Goal: Transaction & Acquisition: Purchase product/service

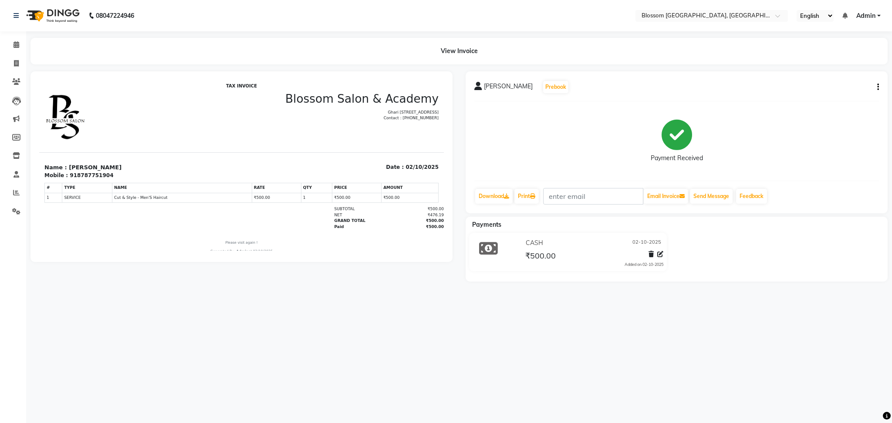
drag, startPoint x: 23, startPoint y: 61, endPoint x: 33, endPoint y: 67, distance: 11.5
click at [33, 67] on main "View Invoice SAMSON K Prebook Payment Received Download Print Email Invoice Sen…" at bounding box center [459, 166] width 866 height 257
click at [16, 64] on icon at bounding box center [16, 63] width 5 height 7
select select "service"
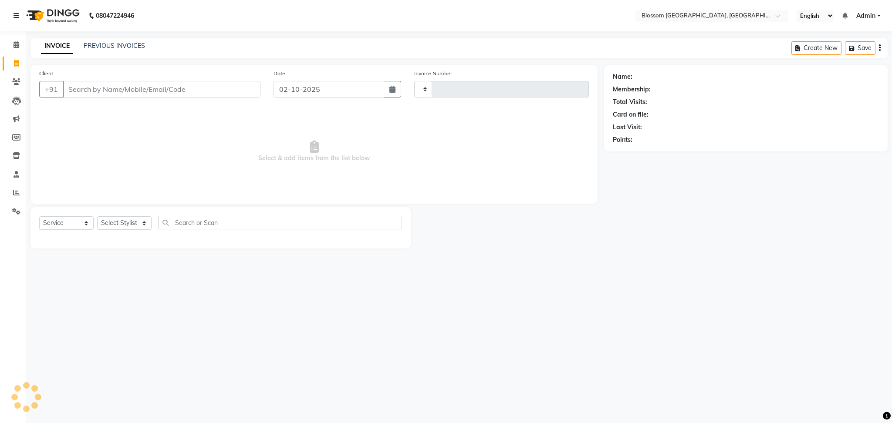
type input "1342"
select select "7465"
click at [87, 99] on div "Client +91" at bounding box center [150, 87] width 234 height 36
click at [98, 90] on input "Client" at bounding box center [162, 89] width 198 height 17
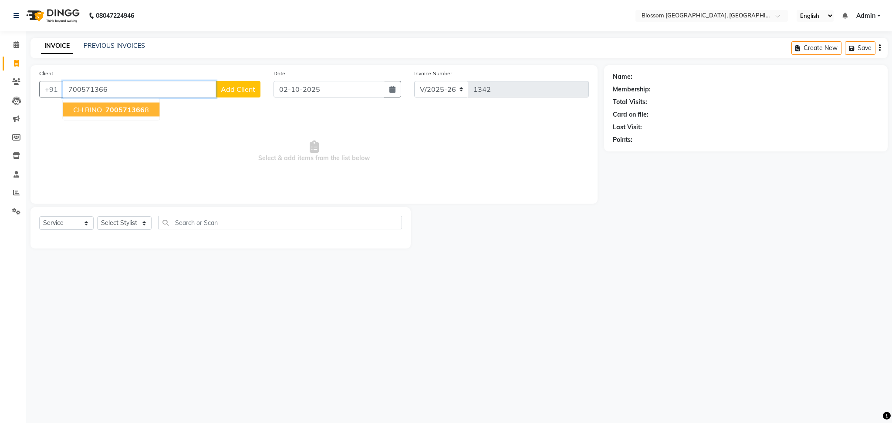
click at [126, 110] on span "700571366" at bounding box center [124, 109] width 39 height 9
type input "7005713668"
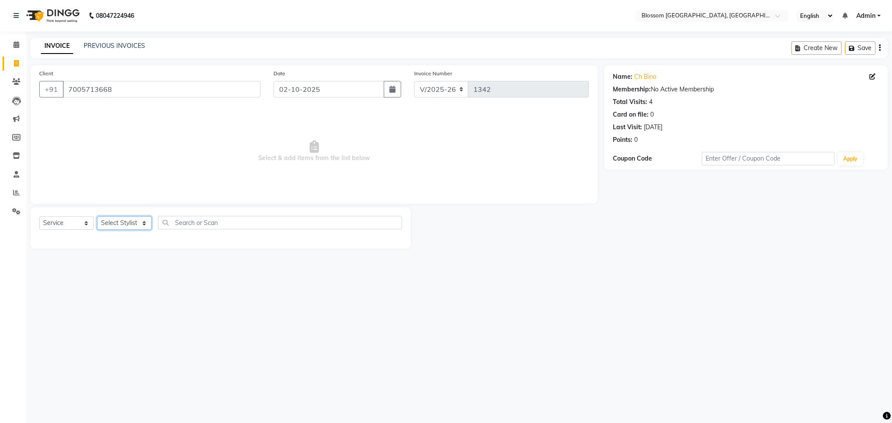
click at [113, 218] on select "Select Stylist Laimayum Priyaluxmi [PERSON_NAME]Sana chanu [PERSON_NAME] [PERSO…" at bounding box center [124, 222] width 54 height 13
click at [638, 73] on link "Ch Bino" at bounding box center [645, 76] width 22 height 9
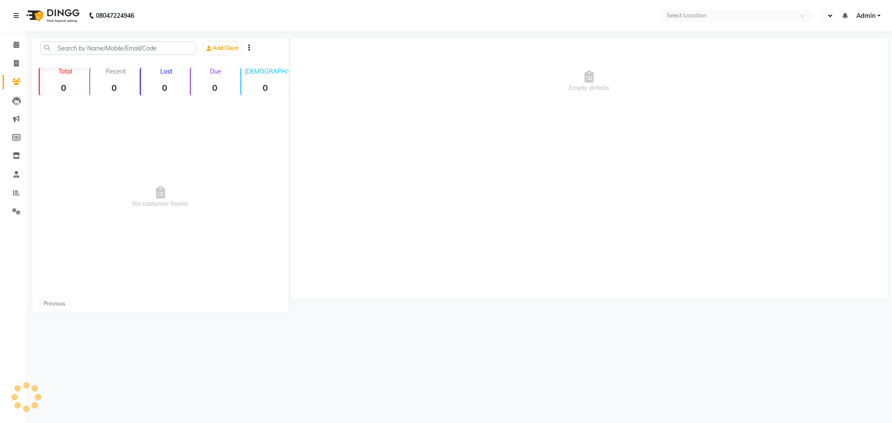
select select "en"
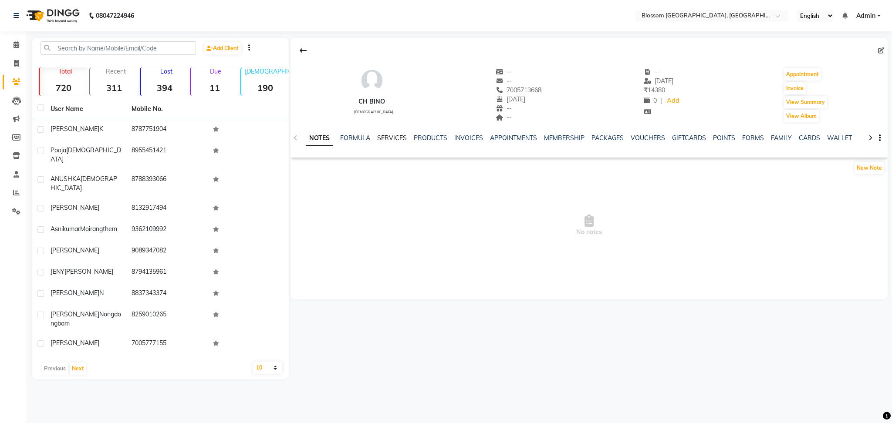
click at [393, 138] on link "SERVICES" at bounding box center [392, 138] width 30 height 8
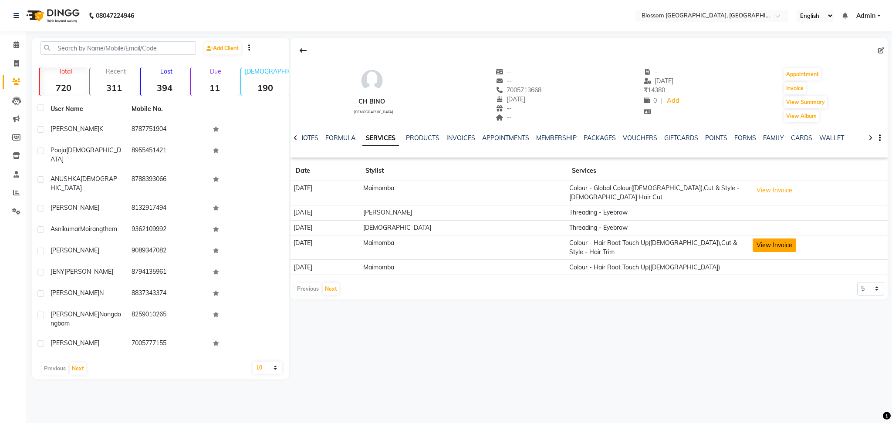
click at [767, 242] on button "View Invoice" at bounding box center [774, 245] width 44 height 13
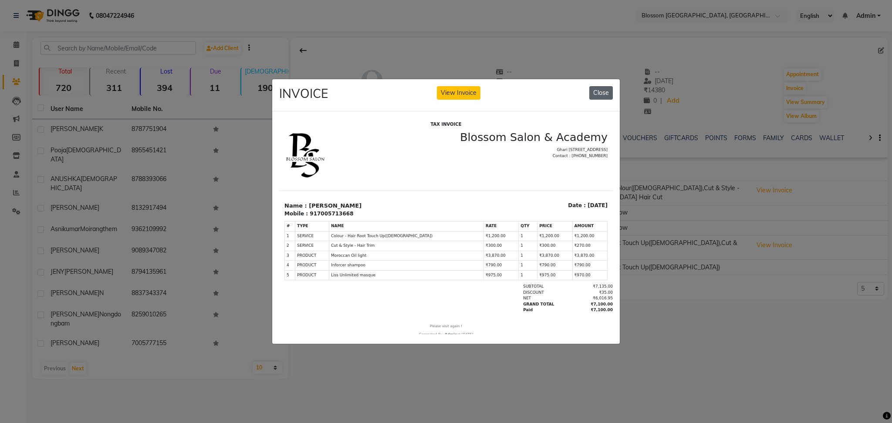
click at [597, 86] on button "Close" at bounding box center [601, 92] width 24 height 13
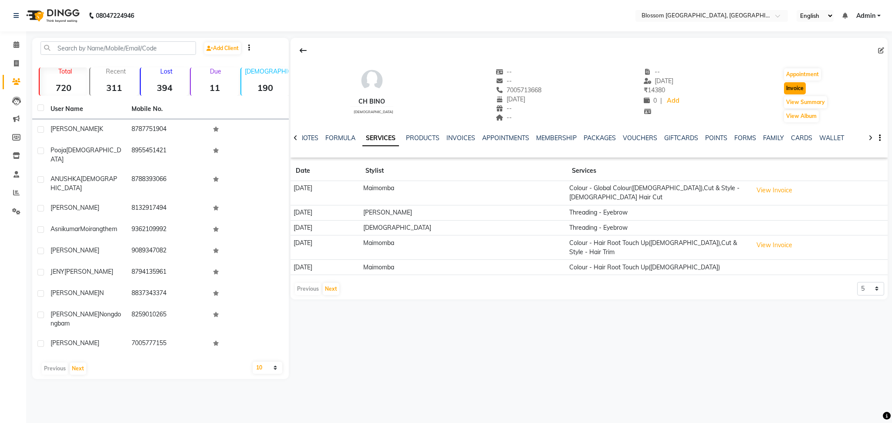
click at [793, 85] on button "Invoice" at bounding box center [795, 88] width 22 height 12
select select "service"
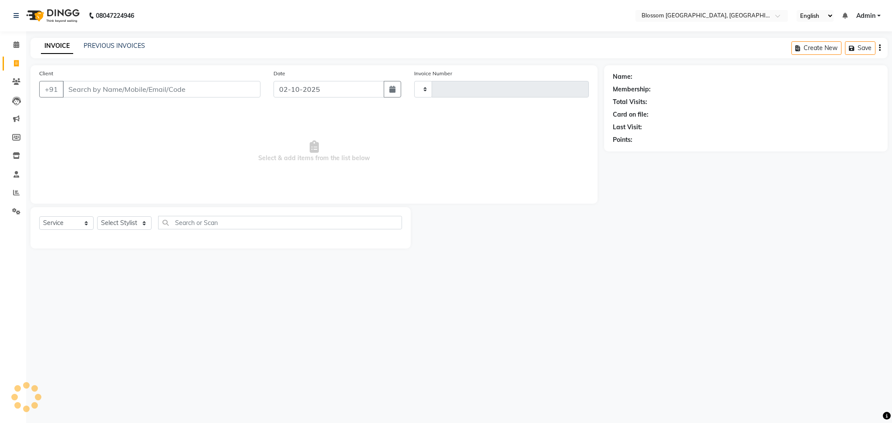
type input "1342"
select select "7465"
type input "7005713668"
click at [139, 227] on select "Select Stylist Laimayum Priyaluxmi [PERSON_NAME]Sana chanu [PERSON_NAME] [PERSO…" at bounding box center [124, 222] width 54 height 13
select select "90732"
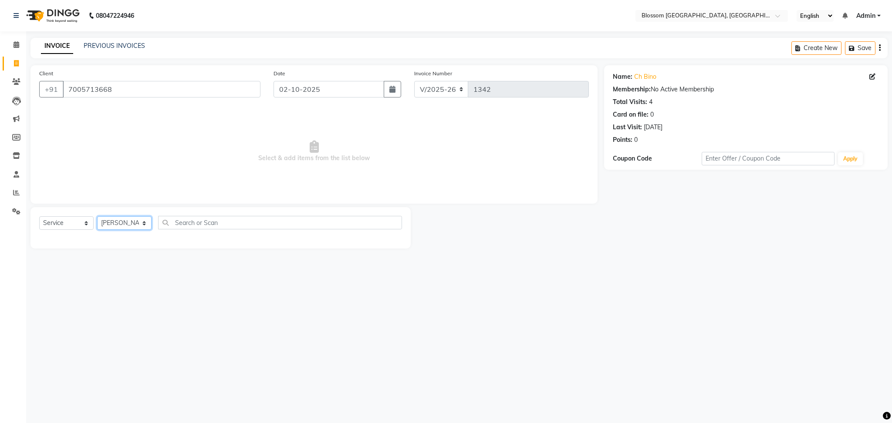
click at [97, 217] on select "Select Stylist Laimayum Priyaluxmi [PERSON_NAME]Sana chanu [PERSON_NAME] [PERSO…" at bounding box center [124, 222] width 54 height 13
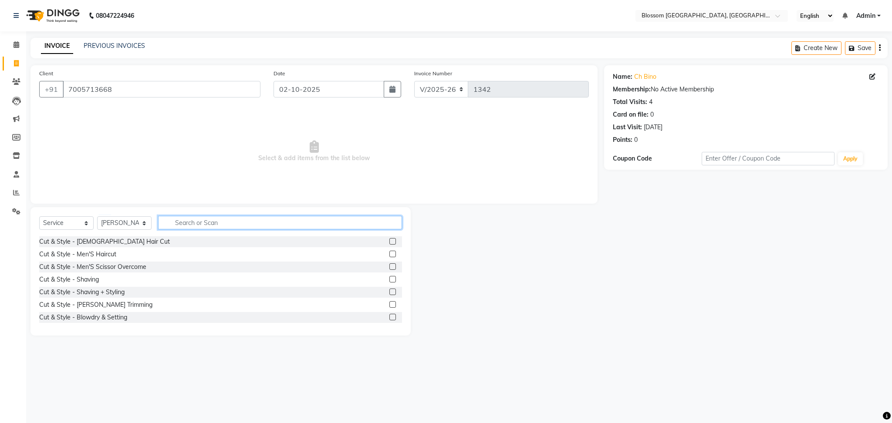
click at [198, 218] on input "text" at bounding box center [280, 222] width 244 height 13
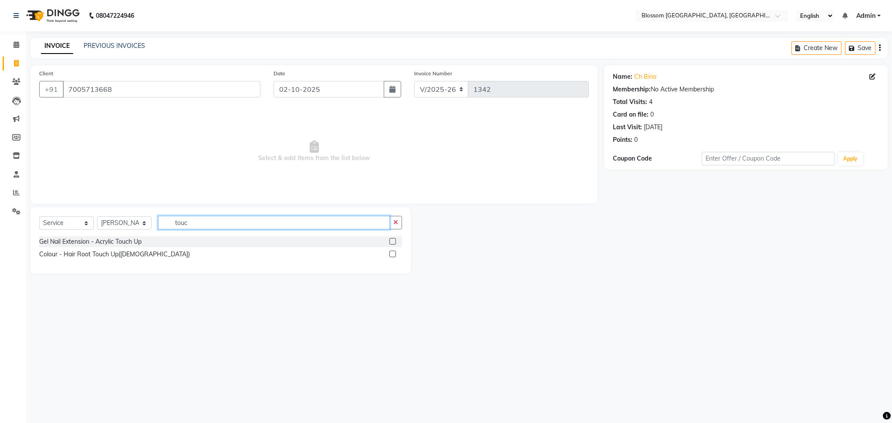
type input "touc"
click at [392, 254] on label at bounding box center [392, 254] width 7 height 7
click at [392, 254] on input "checkbox" at bounding box center [392, 255] width 6 height 6
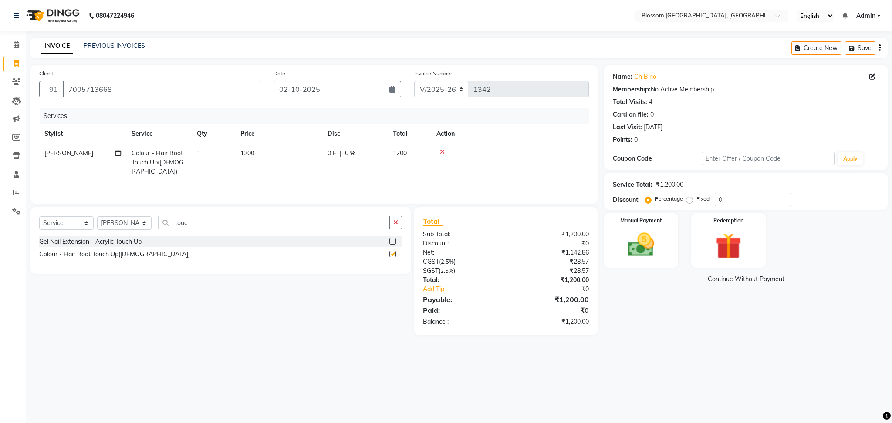
checkbox input "false"
click at [232, 157] on td "1" at bounding box center [214, 163] width 44 height 38
select select "90732"
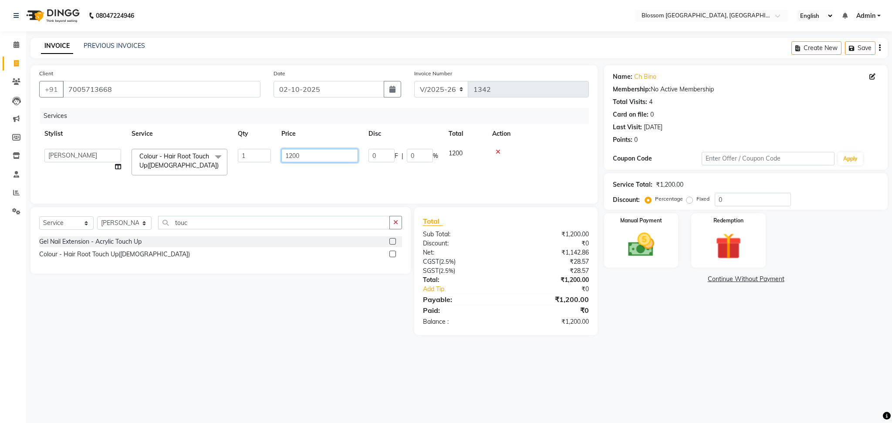
click at [294, 153] on input "1200" at bounding box center [319, 155] width 77 height 13
type input "1500"
drag, startPoint x: 224, startPoint y: 356, endPoint x: 353, endPoint y: 245, distance: 169.8
click at [224, 356] on div "08047224946 Select Location × Blossom Salon And Academy, [GEOGRAPHIC_DATA] Engl…" at bounding box center [446, 211] width 892 height 423
click at [343, 155] on div "0 F | 0 %" at bounding box center [354, 153] width 55 height 9
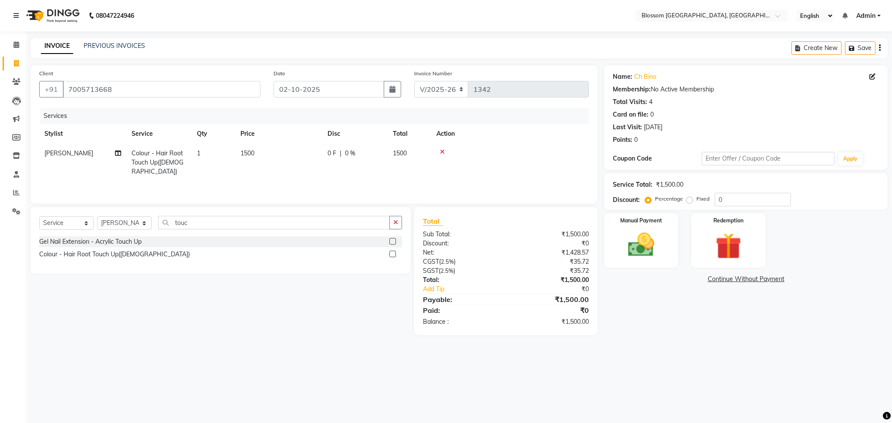
select select "90732"
click at [377, 149] on input "0" at bounding box center [381, 155] width 26 height 13
type input "300"
click at [329, 282] on div "Select Service Product Membership Package Voucher Prepaid Gift Card Select Styl…" at bounding box center [217, 271] width 387 height 128
drag, startPoint x: 135, startPoint y: 218, endPoint x: 131, endPoint y: 228, distance: 10.6
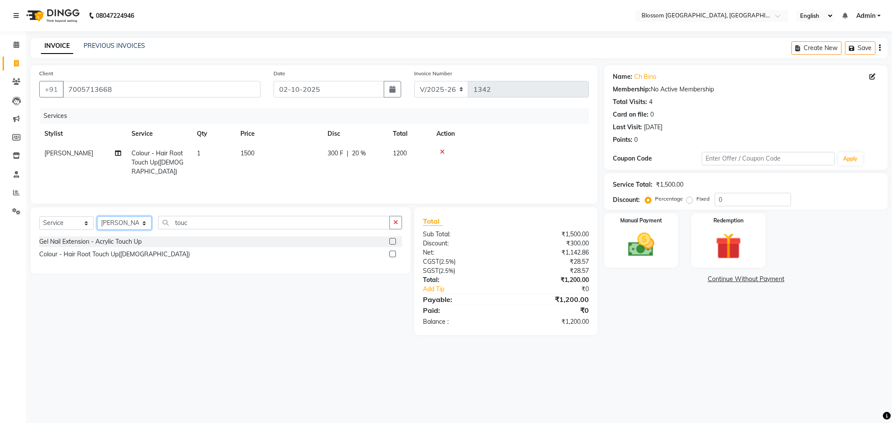
click at [135, 218] on select "Select Stylist Laimayum Priyaluxmi [PERSON_NAME]Sana chanu [PERSON_NAME] [PERSO…" at bounding box center [124, 222] width 54 height 13
select select "66245"
click at [97, 217] on select "Select Stylist Laimayum Priyaluxmi [PERSON_NAME]Sana chanu [PERSON_NAME] [PERSO…" at bounding box center [124, 222] width 54 height 13
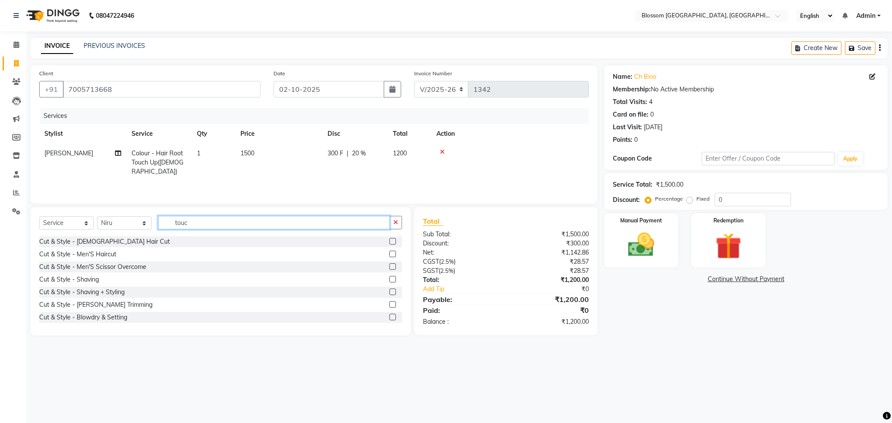
click at [224, 222] on input "touc" at bounding box center [274, 222] width 232 height 13
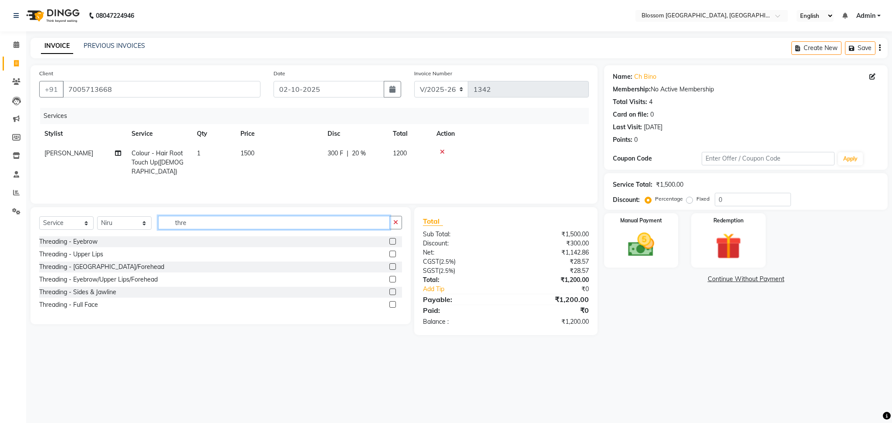
type input "thre"
click at [393, 241] on label at bounding box center [392, 241] width 7 height 7
click at [393, 241] on input "checkbox" at bounding box center [392, 242] width 6 height 6
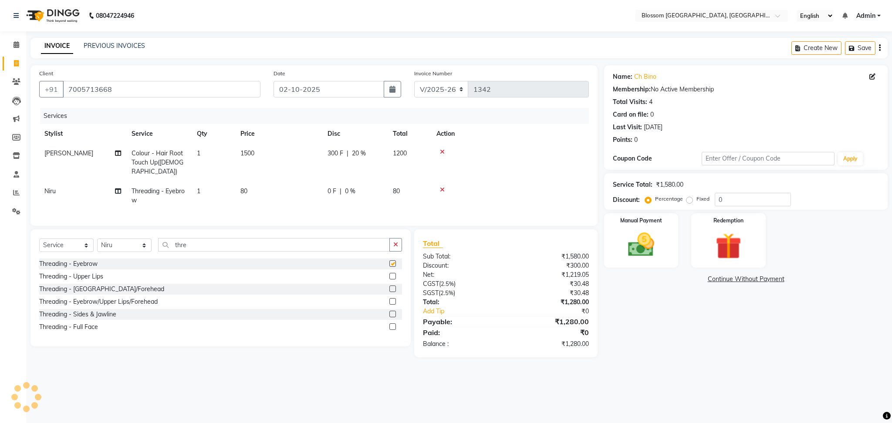
checkbox input "false"
click at [638, 217] on label "Manual Payment" at bounding box center [641, 220] width 44 height 8
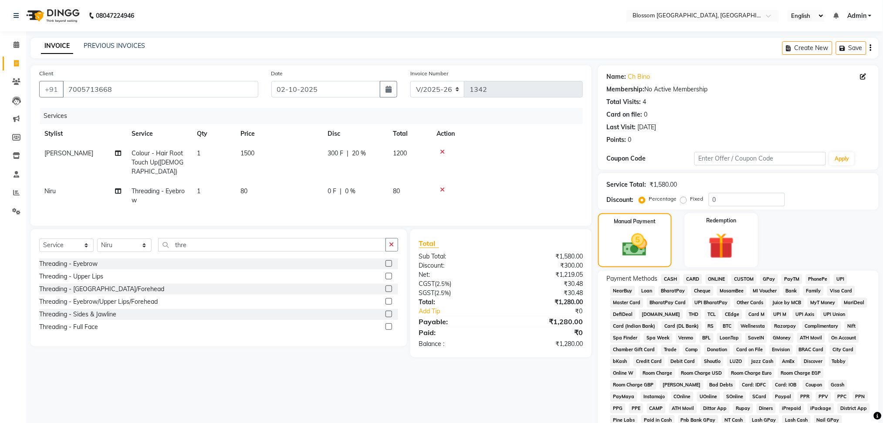
click at [768, 278] on span "GPay" at bounding box center [769, 279] width 18 height 10
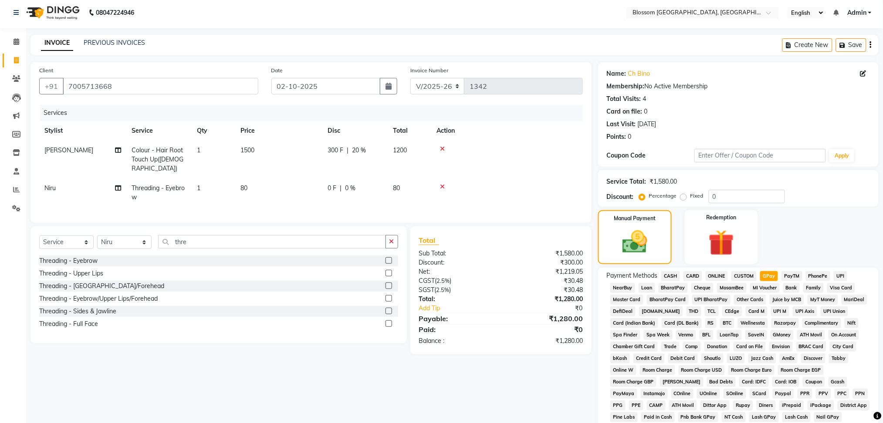
scroll to position [141, 0]
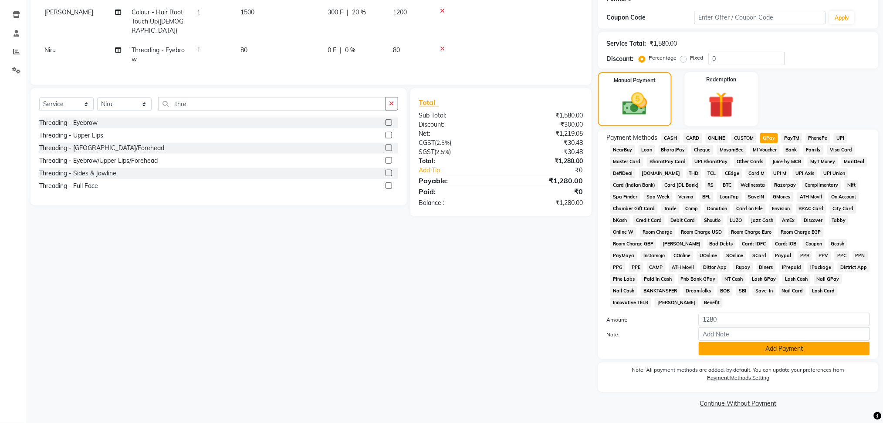
click at [785, 344] on button "Add Payment" at bounding box center [783, 348] width 171 height 13
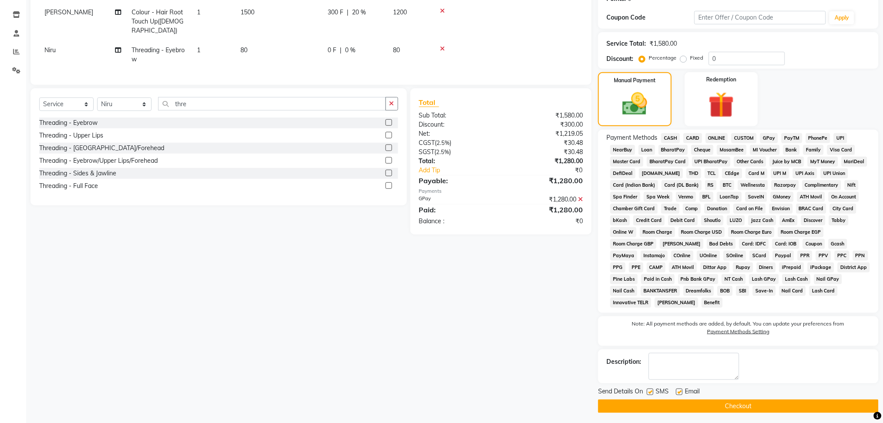
click at [753, 405] on button "Checkout" at bounding box center [738, 406] width 280 height 13
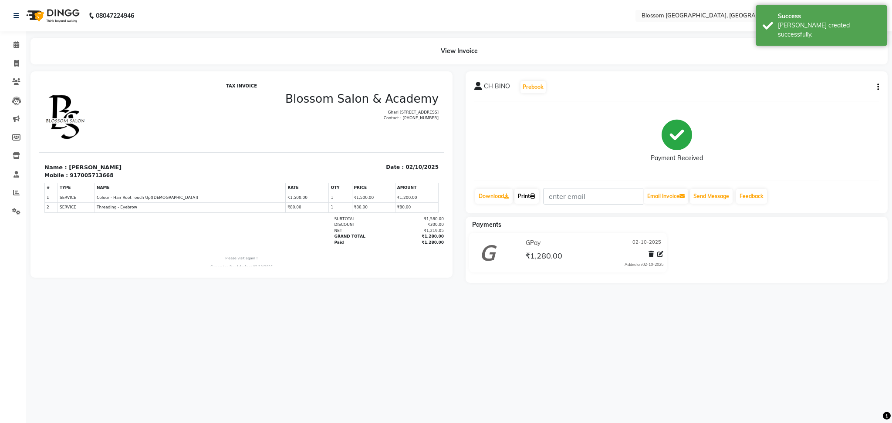
click at [520, 192] on link "Print" at bounding box center [526, 196] width 24 height 15
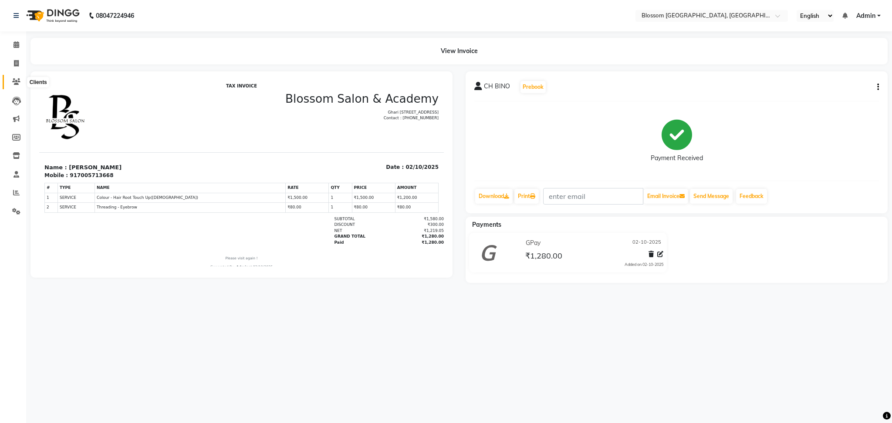
click at [14, 78] on icon at bounding box center [16, 81] width 8 height 7
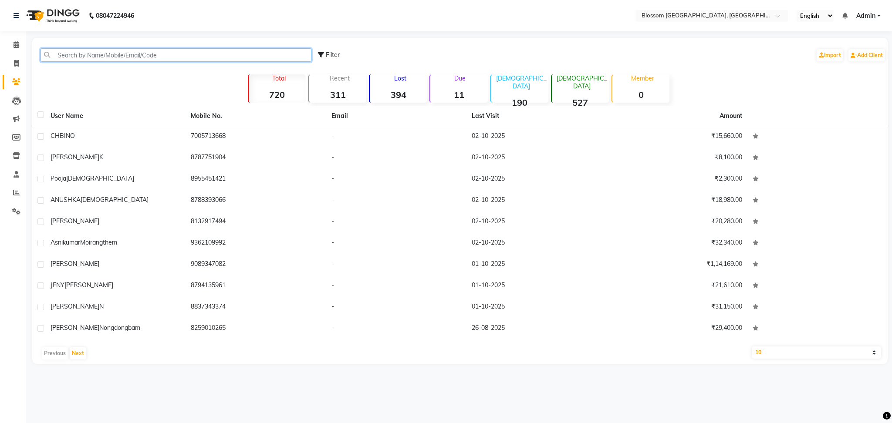
click at [87, 53] on input "text" at bounding box center [175, 54] width 271 height 13
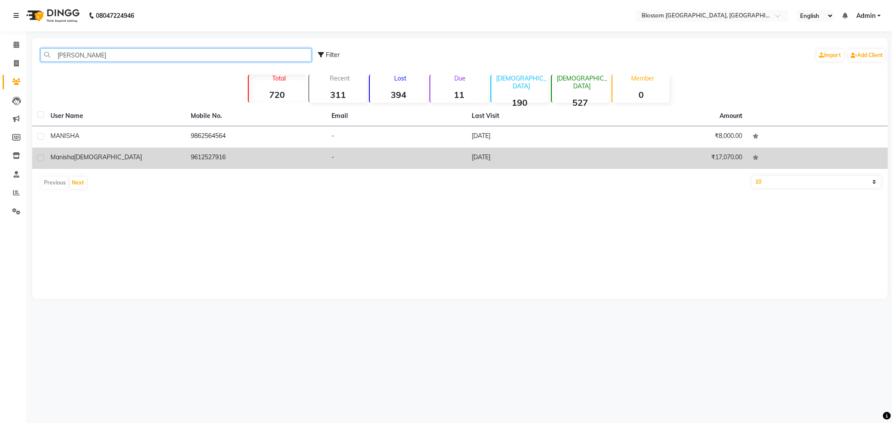
type input "[PERSON_NAME]"
click at [127, 162] on td "[PERSON_NAME]" at bounding box center [115, 158] width 140 height 21
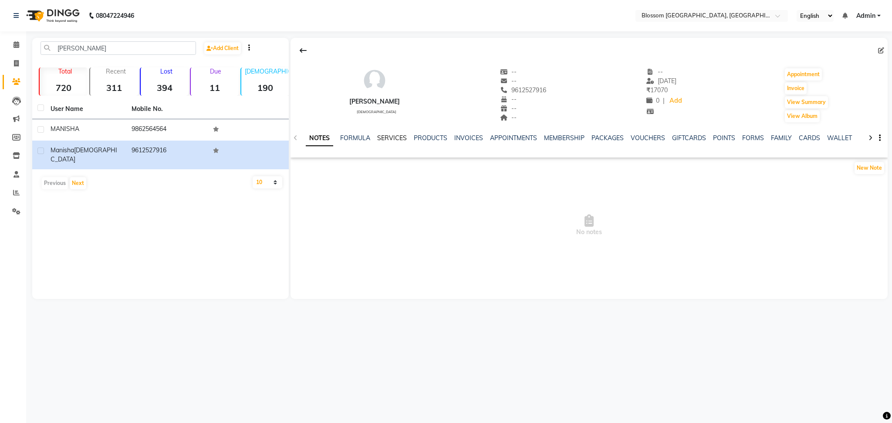
click at [396, 139] on link "SERVICES" at bounding box center [392, 138] width 30 height 8
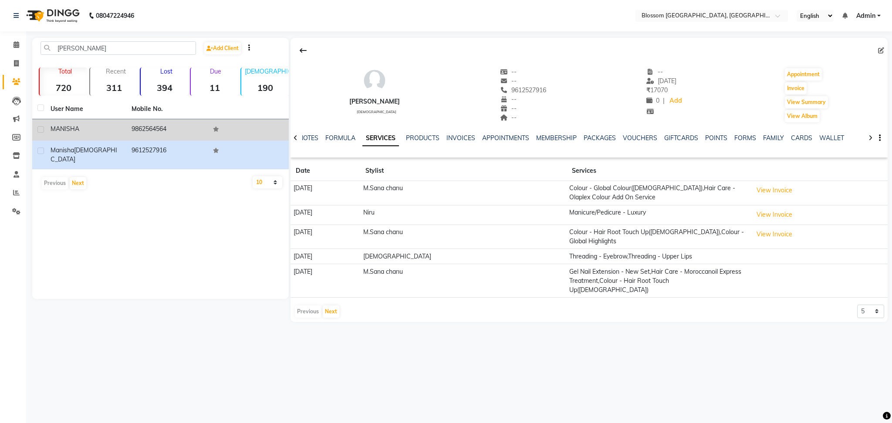
click at [66, 127] on span "MANISHA" at bounding box center [65, 129] width 29 height 8
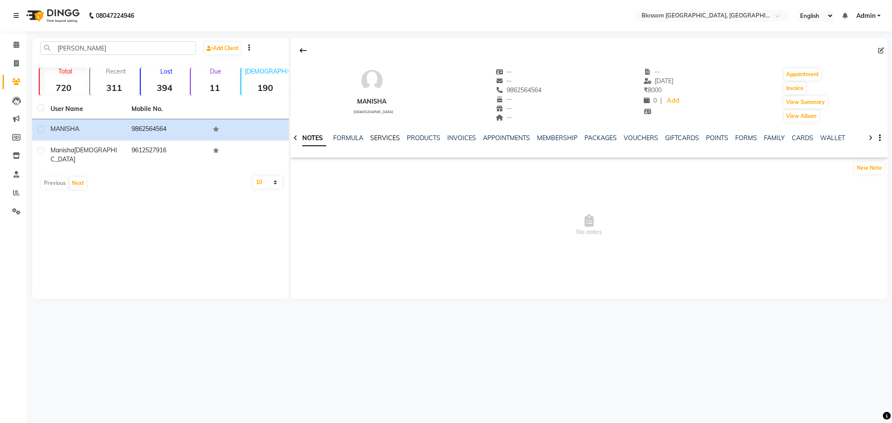
click at [384, 139] on link "SERVICES" at bounding box center [385, 138] width 30 height 8
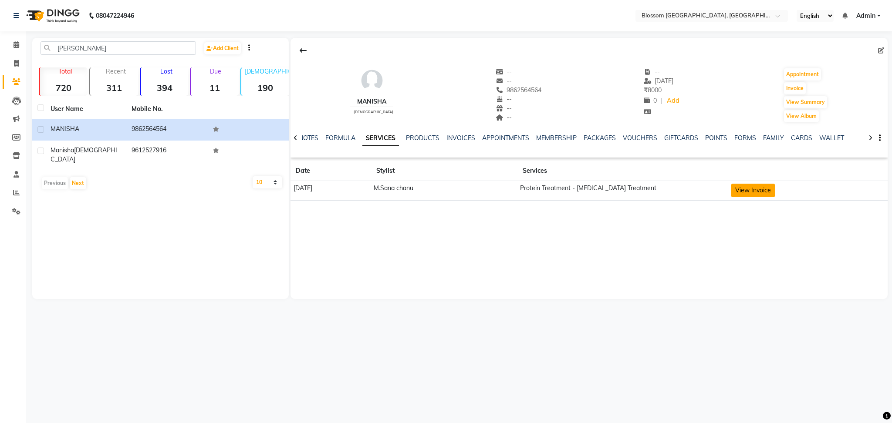
click at [756, 187] on button "View Invoice" at bounding box center [753, 190] width 44 height 13
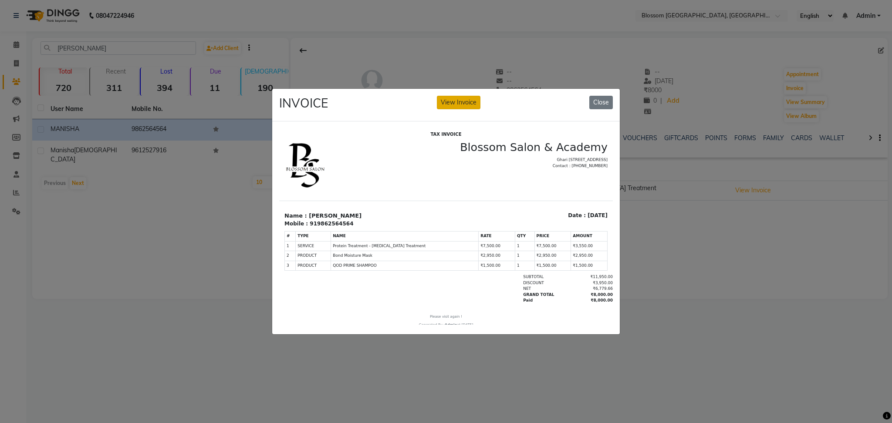
click at [463, 98] on button "View Invoice" at bounding box center [459, 102] width 44 height 13
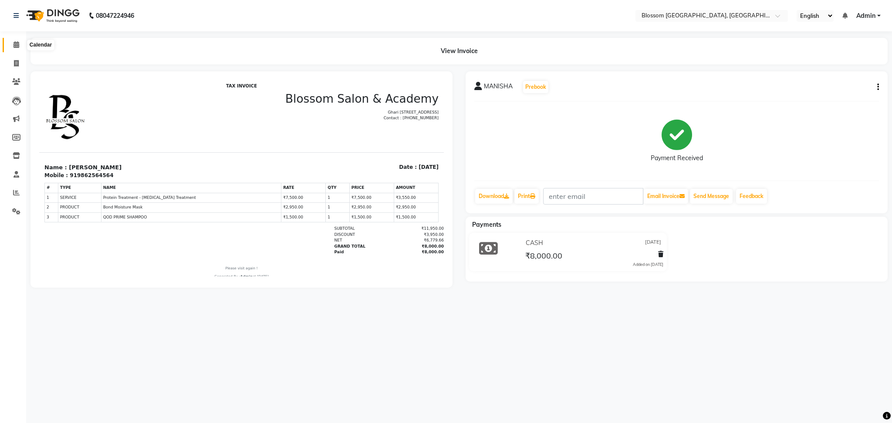
click at [10, 40] on span at bounding box center [16, 45] width 15 height 10
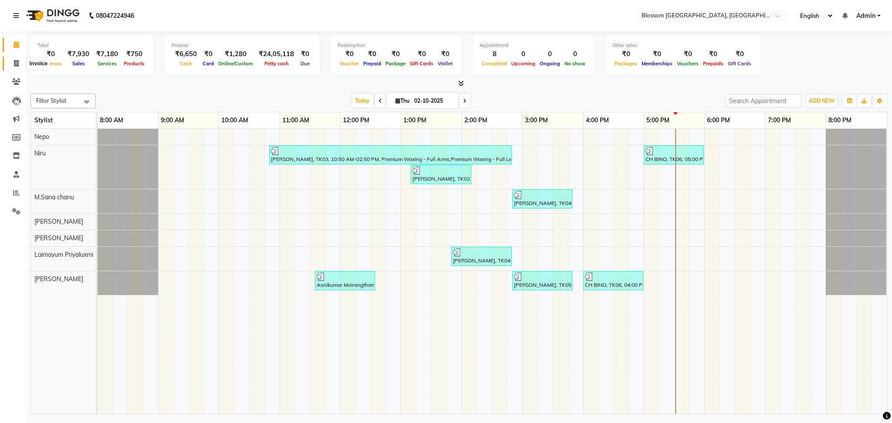
click at [18, 62] on icon at bounding box center [16, 63] width 5 height 7
select select "service"
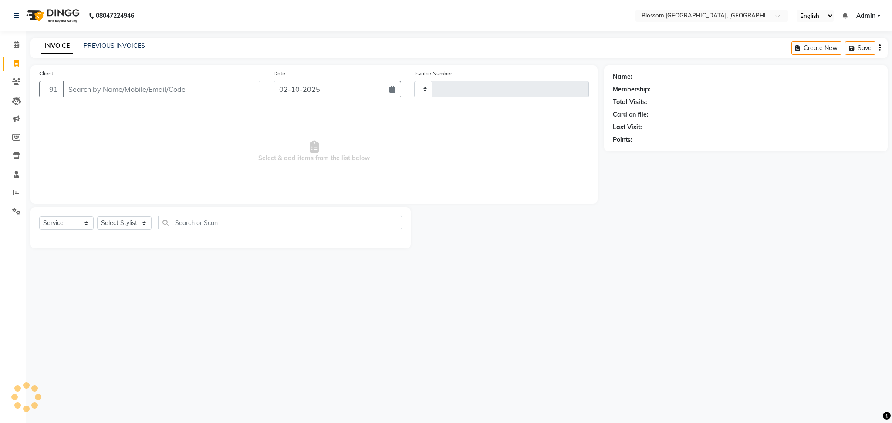
type input "1343"
select select "7465"
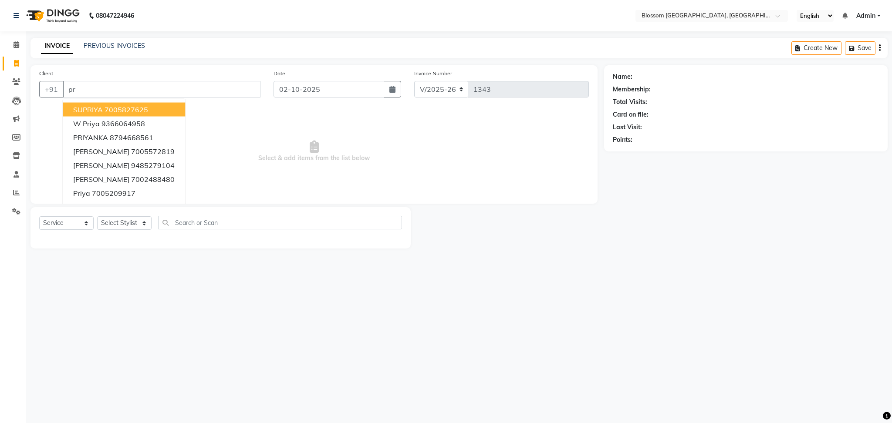
type input "p"
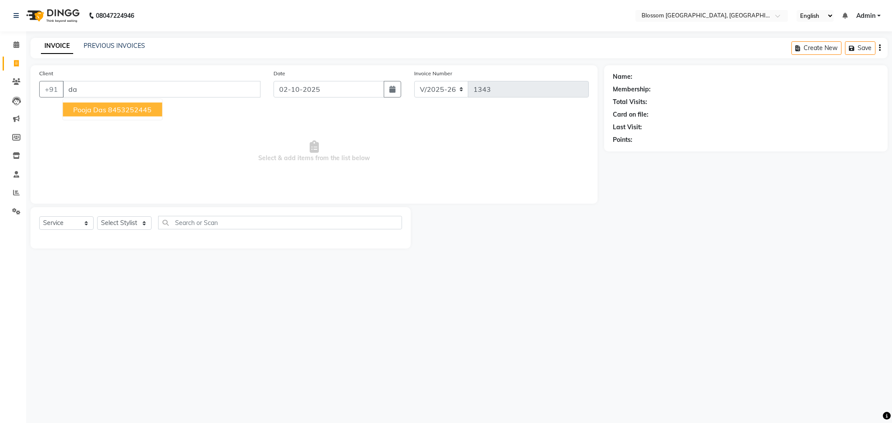
type input "d"
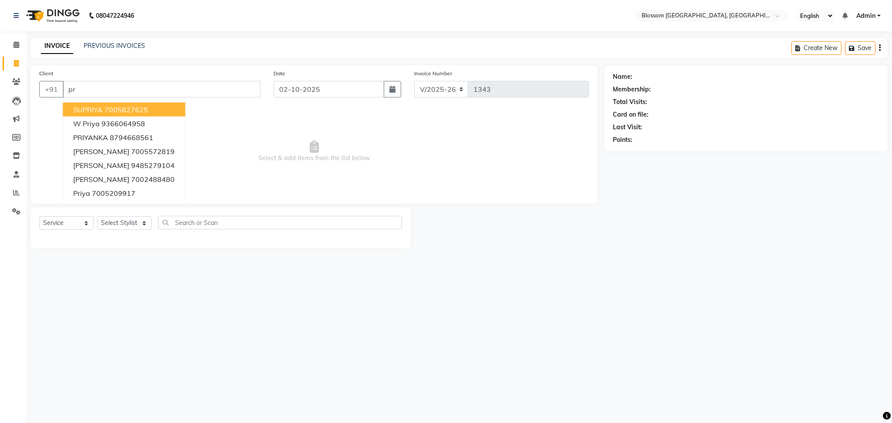
type input "p"
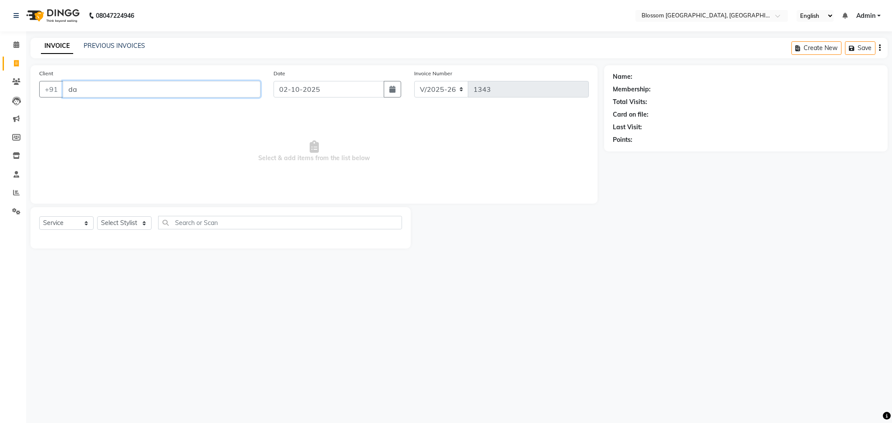
type input "d"
type input "7085054680"
click at [236, 85] on span "Add Client" at bounding box center [238, 89] width 34 height 9
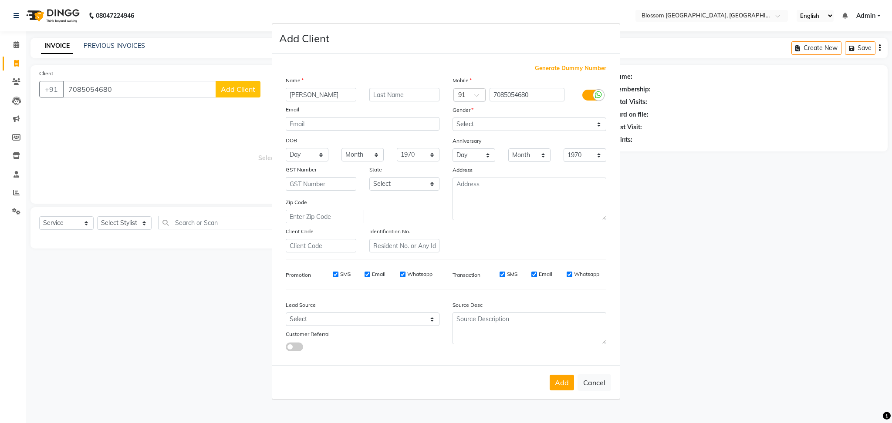
type input "[PERSON_NAME]"
click at [460, 128] on select "Select [DEMOGRAPHIC_DATA] [DEMOGRAPHIC_DATA] Other Prefer Not To Say" at bounding box center [529, 124] width 154 height 13
select select "[DEMOGRAPHIC_DATA]"
click at [452, 118] on select "Select [DEMOGRAPHIC_DATA] [DEMOGRAPHIC_DATA] Other Prefer Not To Say" at bounding box center [529, 124] width 154 height 13
click at [567, 386] on button "Add" at bounding box center [562, 383] width 24 height 16
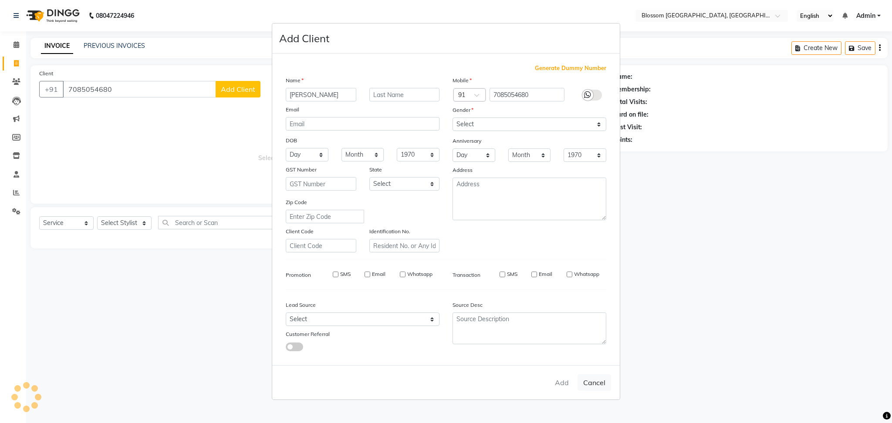
select select
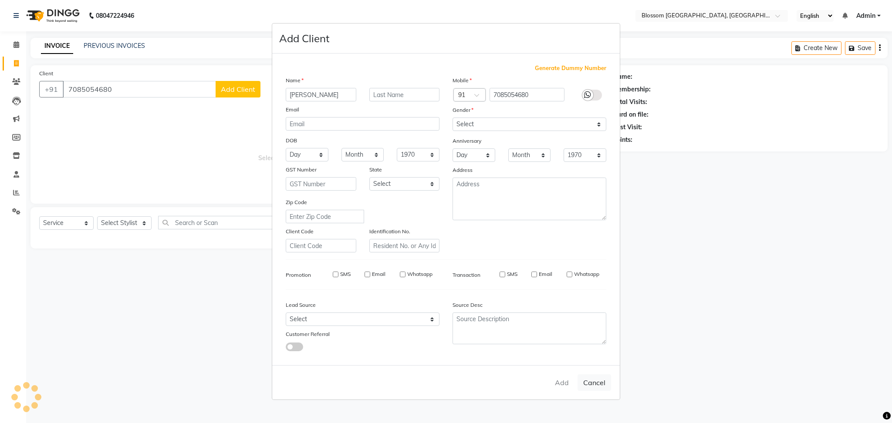
select select
checkbox input "false"
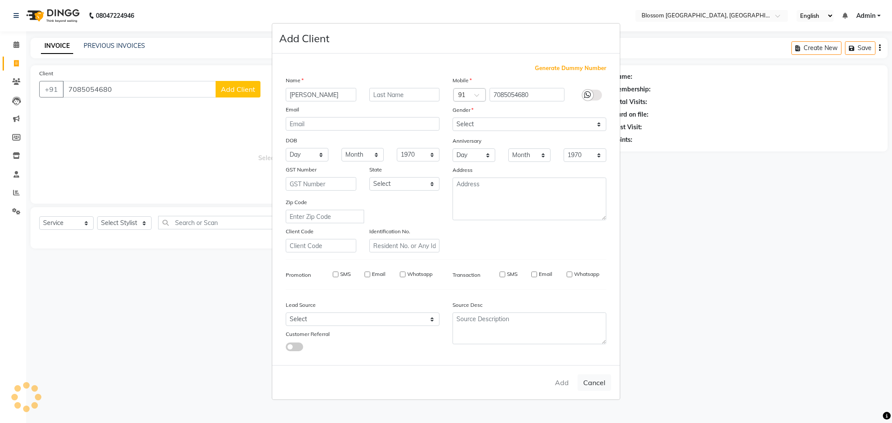
checkbox input "false"
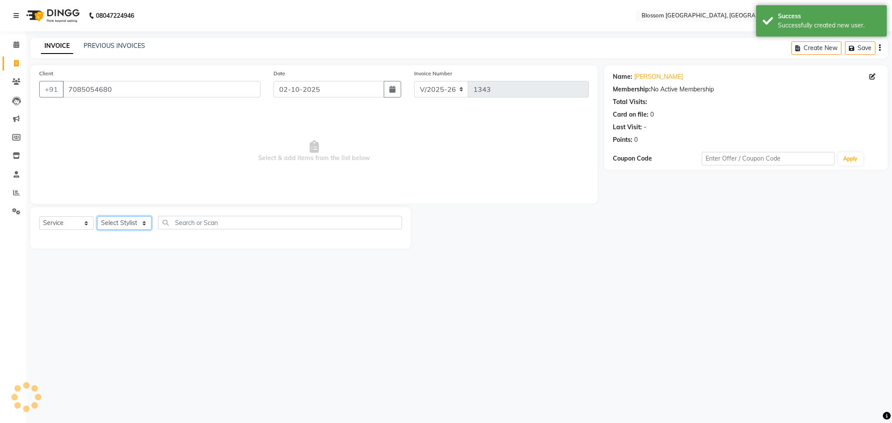
click at [121, 227] on select "Select Stylist Laimayum Priyaluxmi [PERSON_NAME]Sana chanu [PERSON_NAME] [PERSO…" at bounding box center [124, 222] width 54 height 13
select select "66272"
click at [97, 217] on select "Select Stylist Laimayum Priyaluxmi [PERSON_NAME]Sana chanu [PERSON_NAME] [PERSO…" at bounding box center [124, 222] width 54 height 13
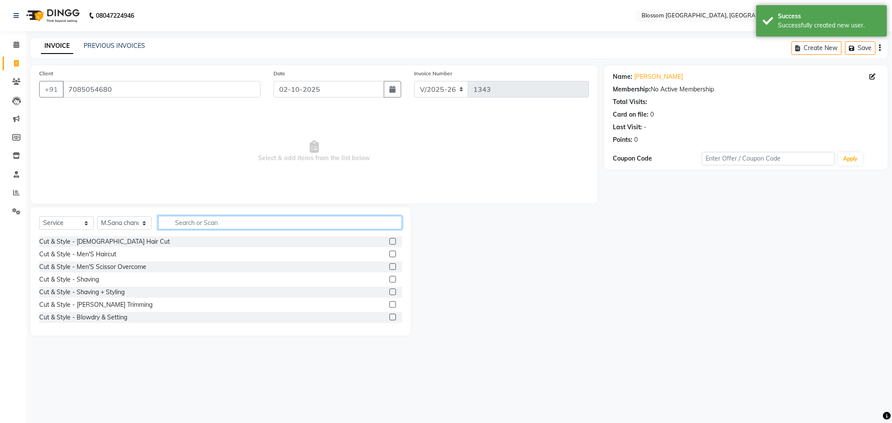
click at [196, 220] on input "text" at bounding box center [280, 222] width 244 height 13
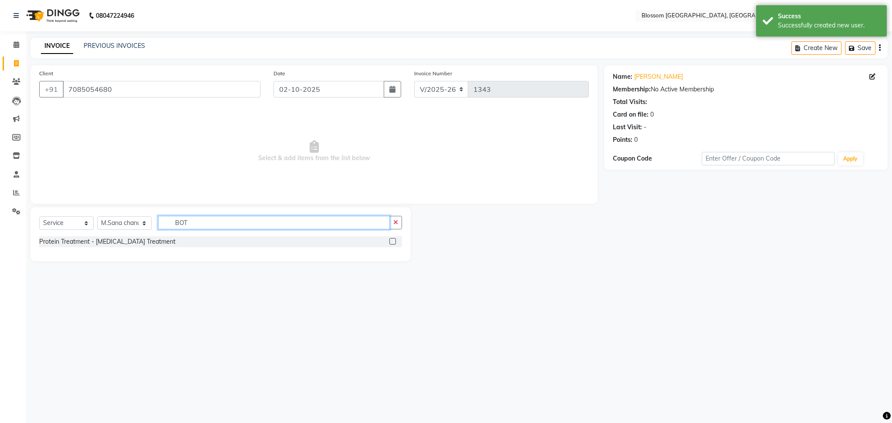
type input "BOT"
click at [392, 238] on label at bounding box center [392, 241] width 7 height 7
click at [392, 239] on input "checkbox" at bounding box center [392, 242] width 6 height 6
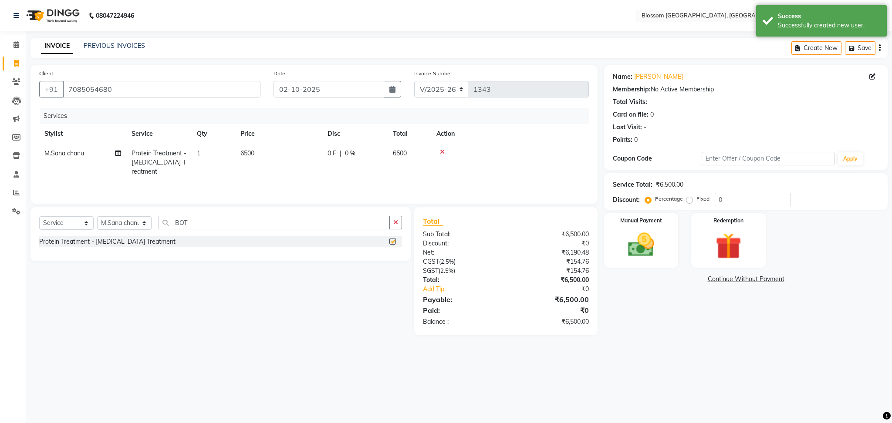
checkbox input "false"
click at [256, 155] on td "6500" at bounding box center [278, 163] width 87 height 38
select select "66272"
click at [416, 159] on input "0" at bounding box center [420, 155] width 26 height 13
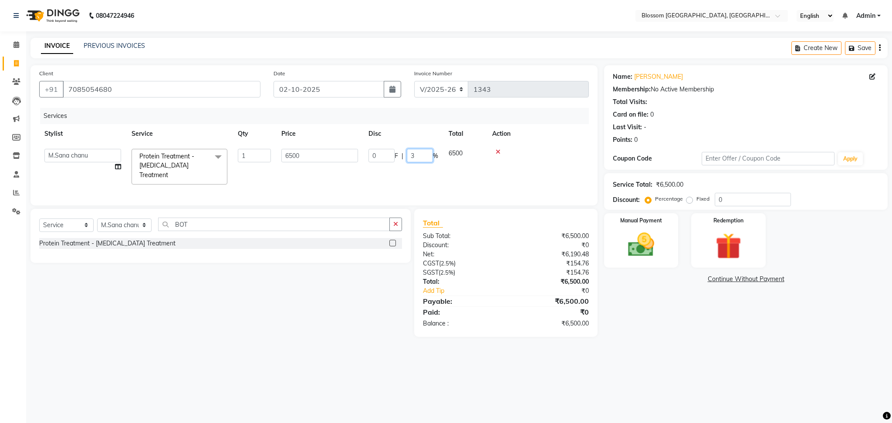
type input "30"
click at [304, 341] on main "INVOICE PREVIOUS INVOICES Create New Save Client [PHONE_NUMBER] Date [DATE] Inv…" at bounding box center [459, 194] width 866 height 312
click at [334, 154] on span "1950 F" at bounding box center [336, 153] width 19 height 9
select select "66272"
click at [392, 159] on input "1950" at bounding box center [381, 155] width 26 height 13
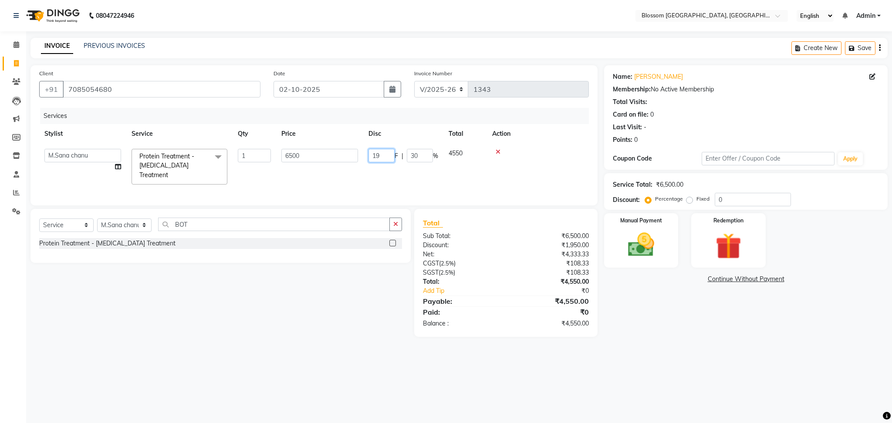
type input "1"
type input "2000"
click at [329, 361] on div "08047224946 Select Location × Blossom Salon And Academy, [GEOGRAPHIC_DATA] Engl…" at bounding box center [446, 211] width 892 height 423
click at [658, 252] on img at bounding box center [641, 244] width 44 height 31
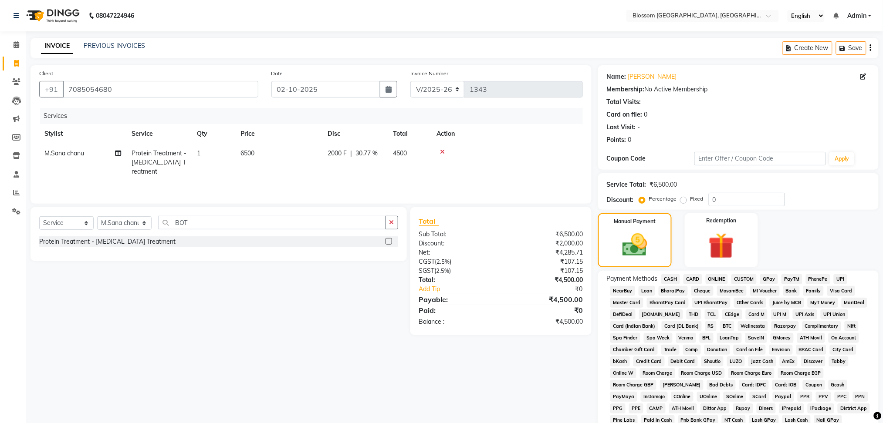
click at [666, 278] on span "CASH" at bounding box center [670, 279] width 19 height 10
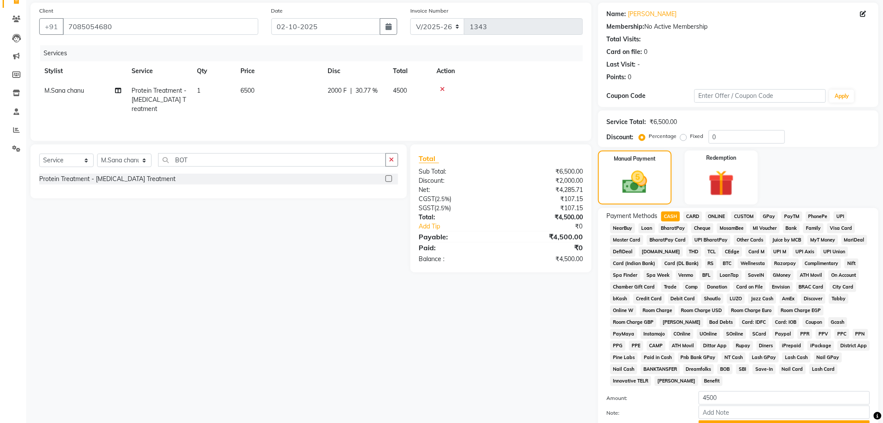
scroll to position [141, 0]
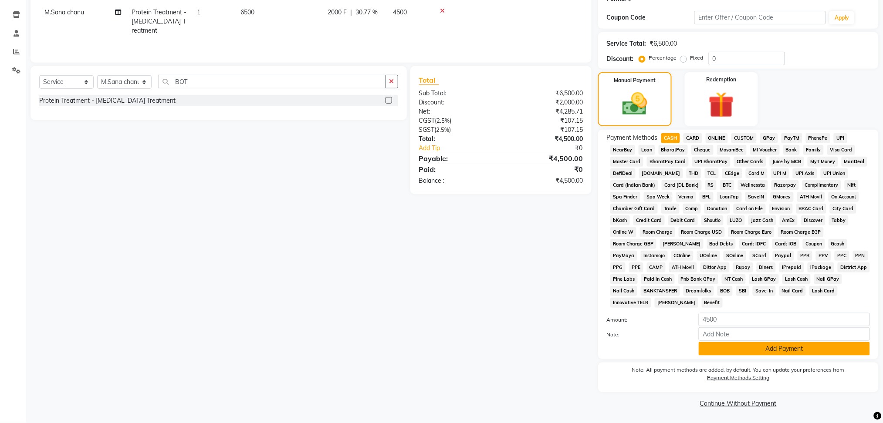
click at [780, 347] on button "Add Payment" at bounding box center [783, 348] width 171 height 13
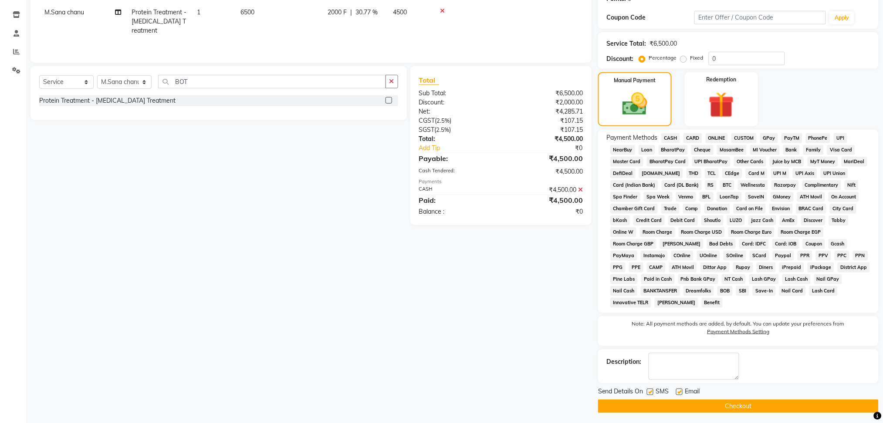
click at [759, 403] on button "Checkout" at bounding box center [738, 406] width 280 height 13
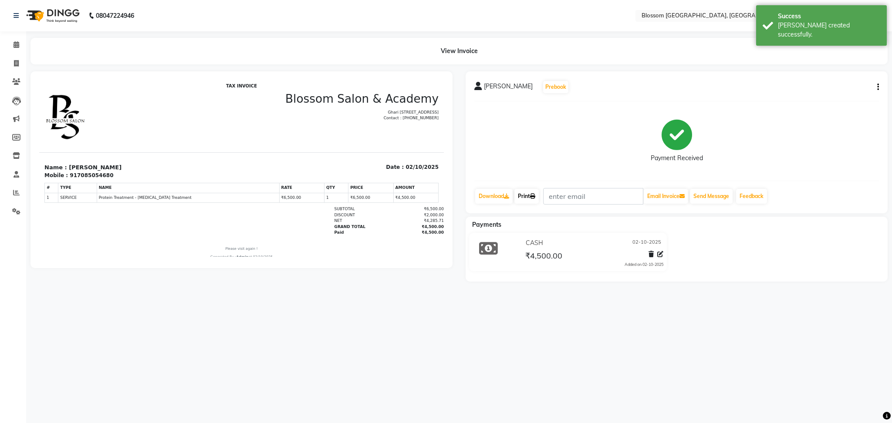
click at [523, 199] on link "Print" at bounding box center [526, 196] width 24 height 15
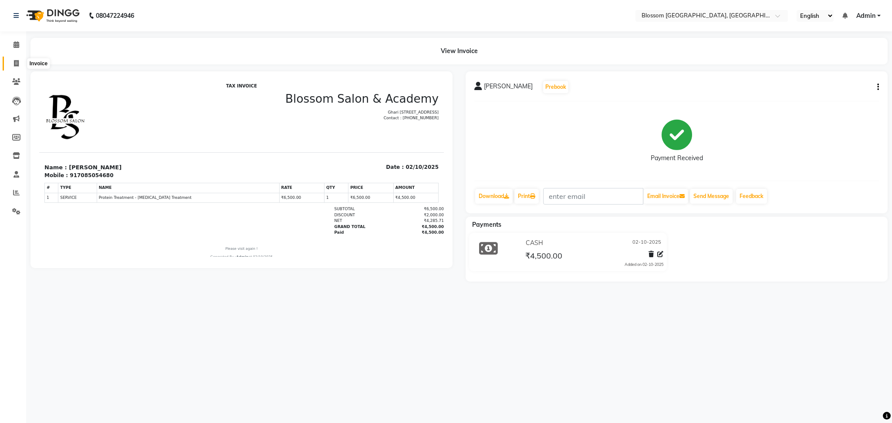
click at [14, 64] on icon at bounding box center [16, 63] width 5 height 7
select select "service"
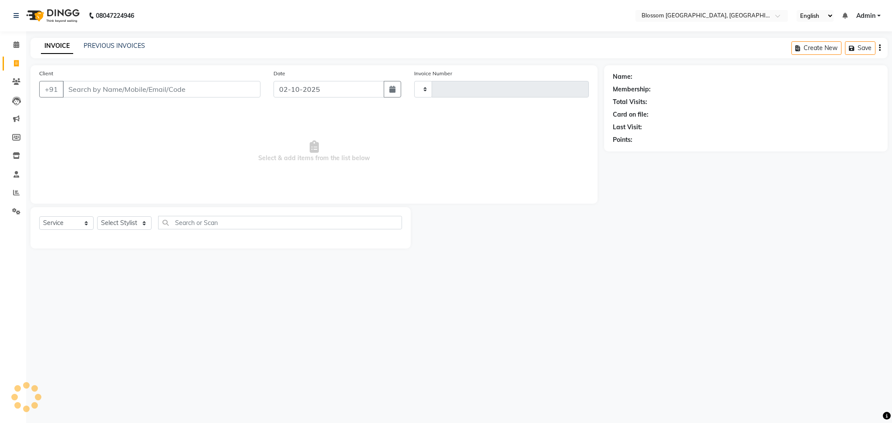
type input "1344"
select select "7465"
click at [166, 88] on input "Client" at bounding box center [162, 89] width 198 height 17
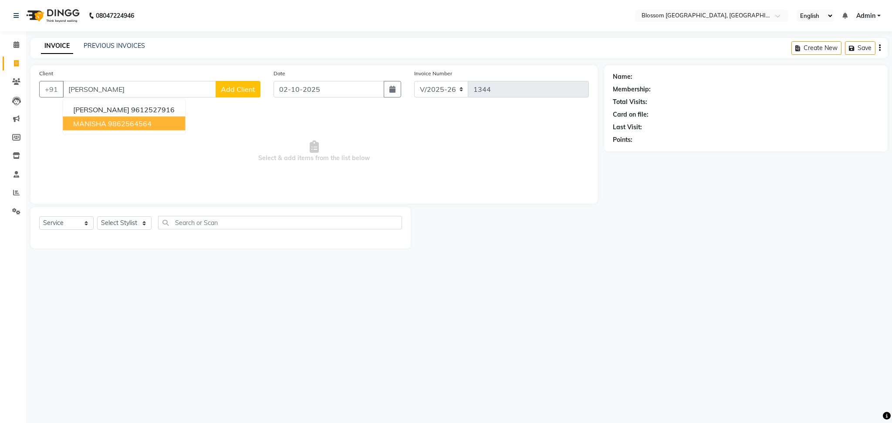
click at [135, 129] on button "[PERSON_NAME] 9862564564" at bounding box center [124, 124] width 122 height 14
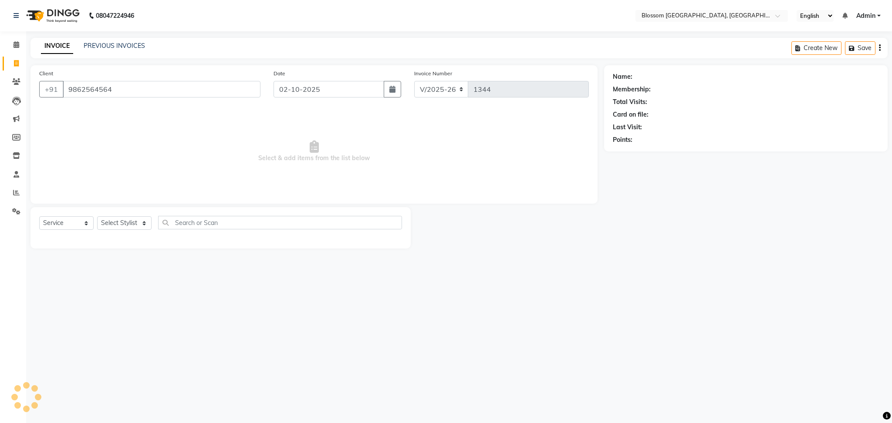
type input "9862564564"
click at [126, 231] on div "Select Service Product Membership Package Voucher Prepaid Gift Card Select Styl…" at bounding box center [220, 226] width 363 height 20
click at [129, 221] on select "Select Stylist Laimayum Priyaluxmi [PERSON_NAME]Sana chanu [PERSON_NAME] [PERSO…" at bounding box center [124, 222] width 54 height 13
select select "66245"
click at [97, 217] on select "Select Stylist Laimayum Priyaluxmi [PERSON_NAME]Sana chanu [PERSON_NAME] [PERSO…" at bounding box center [124, 222] width 54 height 13
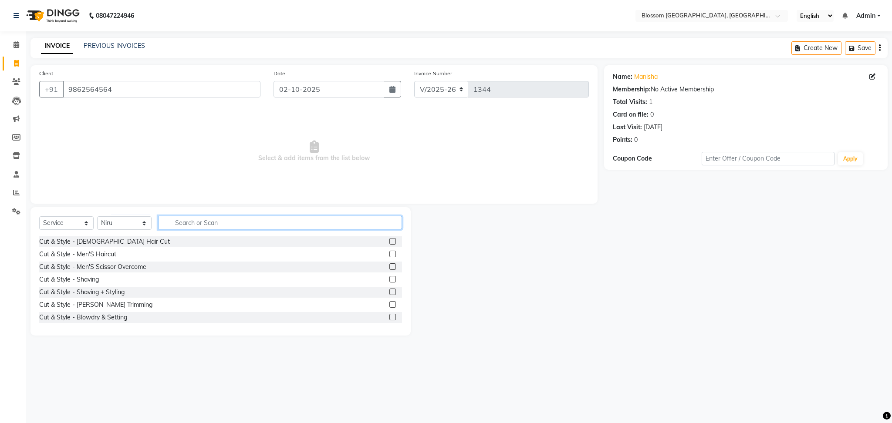
click at [203, 219] on input "text" at bounding box center [280, 222] width 244 height 13
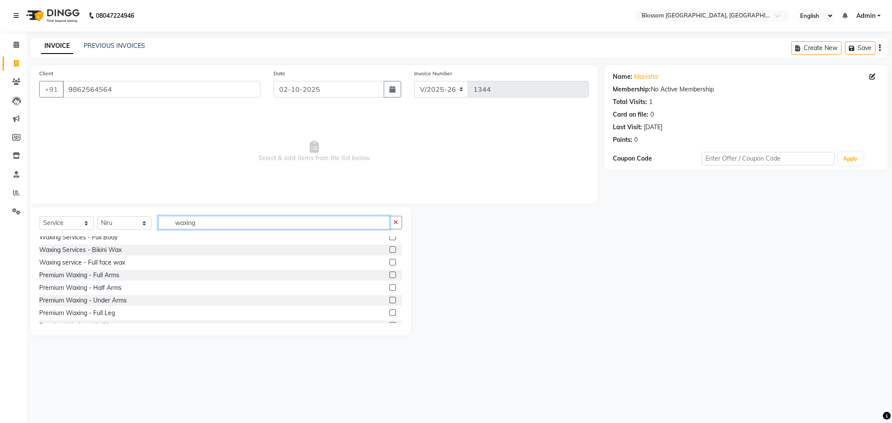
type input "waxing"
click at [389, 274] on label at bounding box center [392, 275] width 7 height 7
click at [389, 274] on input "checkbox" at bounding box center [392, 276] width 6 height 6
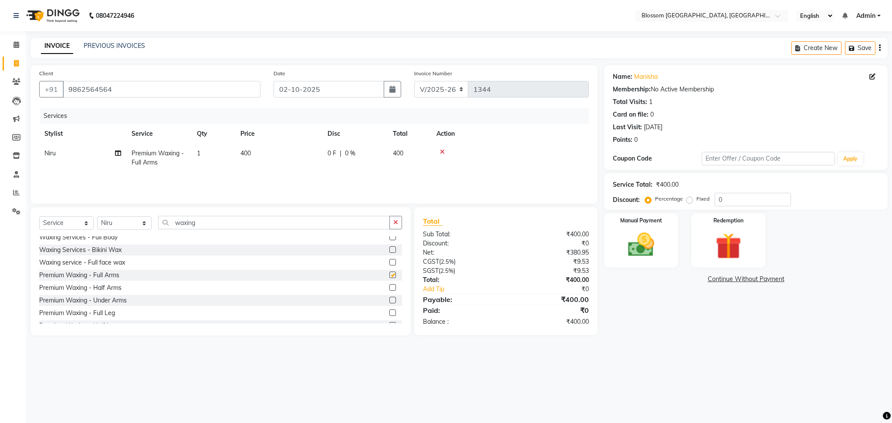
checkbox input "false"
click at [389, 300] on label at bounding box center [392, 302] width 7 height 7
click at [389, 300] on input "checkbox" at bounding box center [392, 303] width 6 height 6
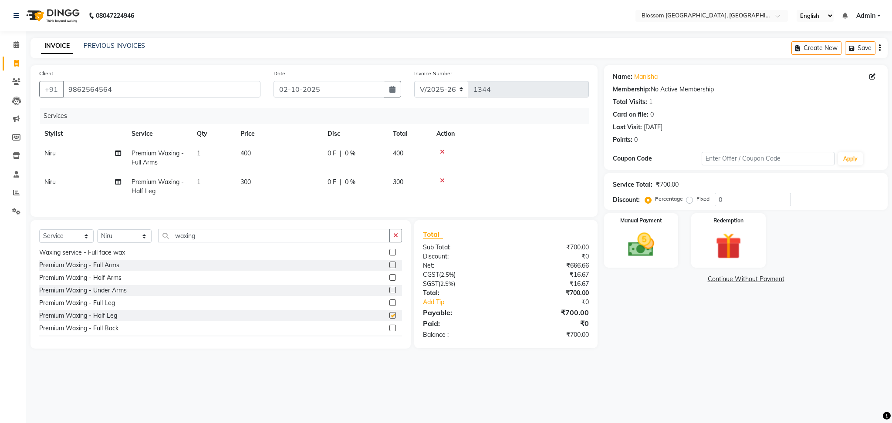
checkbox input "false"
click at [246, 184] on span "300" at bounding box center [245, 182] width 10 height 8
select select "66245"
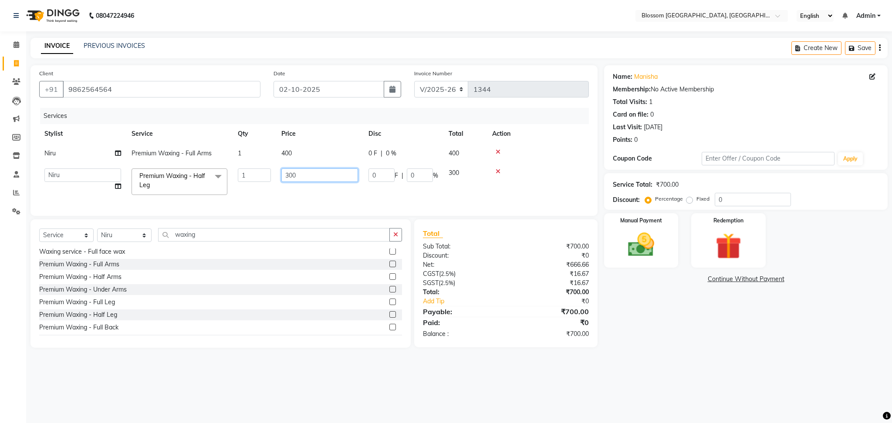
click at [289, 173] on input "300" at bounding box center [319, 175] width 77 height 13
type input "400"
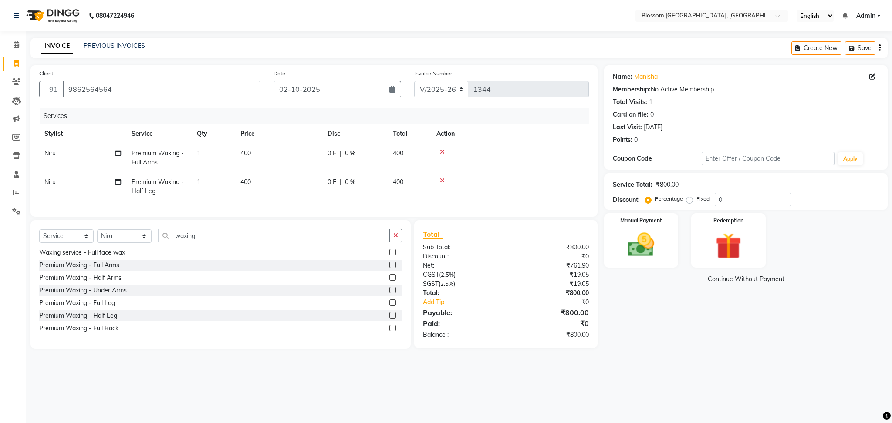
click at [709, 342] on div "Name: [PERSON_NAME] Membership: No Active Membership Total Visits: 1 Card on fi…" at bounding box center [749, 206] width 290 height 283
click at [254, 162] on td "400" at bounding box center [278, 158] width 87 height 29
select select "66245"
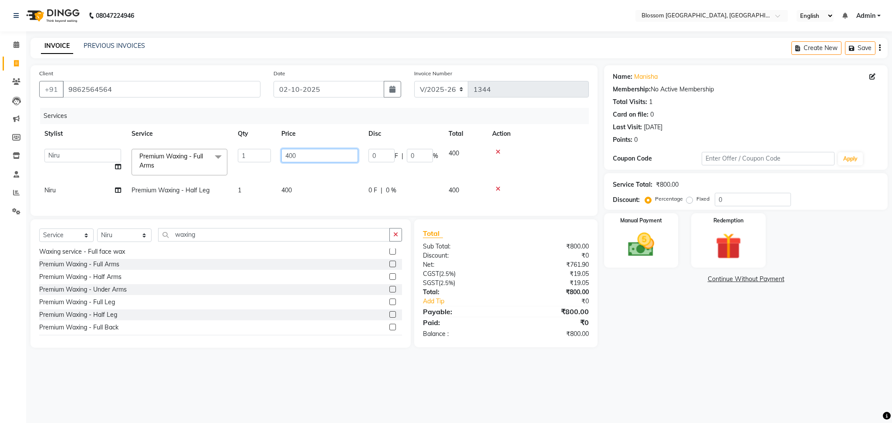
click at [290, 155] on input "400" at bounding box center [319, 155] width 77 height 13
type input "500"
click at [236, 361] on main "INVOICE PREVIOUS INVOICES Create New Save Client [PHONE_NUMBER] Date [DATE] Inv…" at bounding box center [459, 199] width 866 height 323
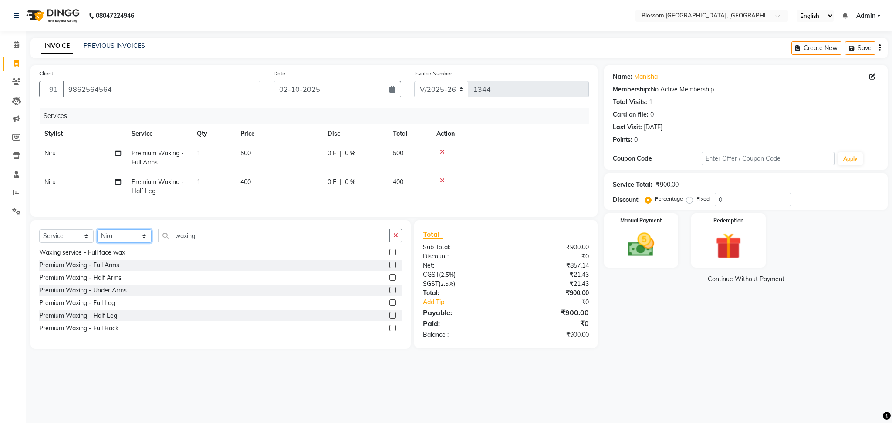
click at [139, 243] on select "Select Stylist Laimayum Priyaluxmi [PERSON_NAME]Sana chanu [PERSON_NAME] [PERSO…" at bounding box center [124, 235] width 54 height 13
click at [97, 239] on select "Select Stylist Laimayum Priyaluxmi [PERSON_NAME]Sana chanu [PERSON_NAME] [PERSO…" at bounding box center [124, 235] width 54 height 13
click at [211, 237] on div "Select Service Product Membership Package Voucher Prepaid Gift Card Select Styl…" at bounding box center [220, 284] width 380 height 128
click at [209, 243] on input "waxing" at bounding box center [274, 235] width 232 height 13
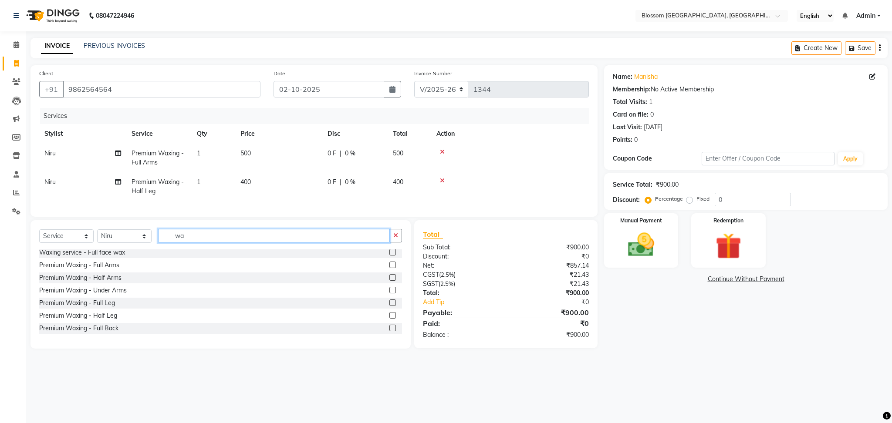
type input "w"
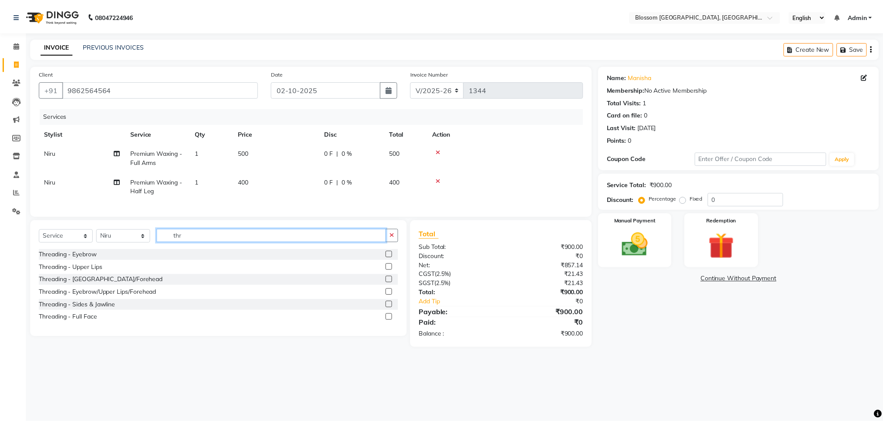
scroll to position [0, 0]
type input "thread"
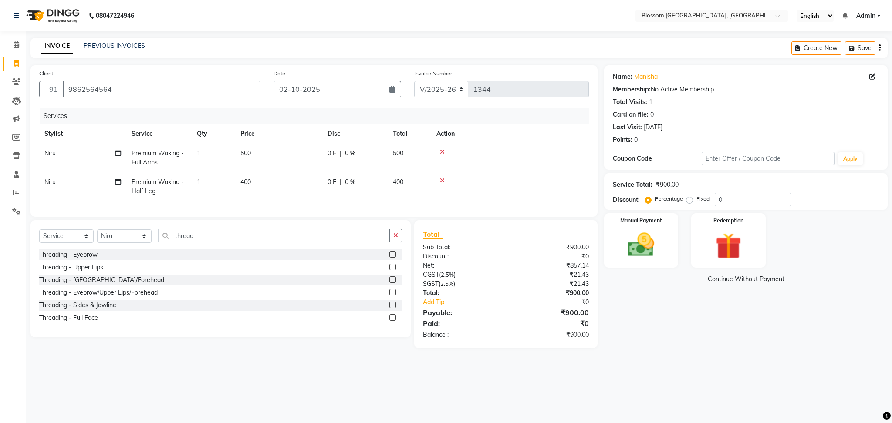
click at [393, 296] on label at bounding box center [392, 292] width 7 height 7
click at [393, 296] on input "checkbox" at bounding box center [392, 293] width 6 height 6
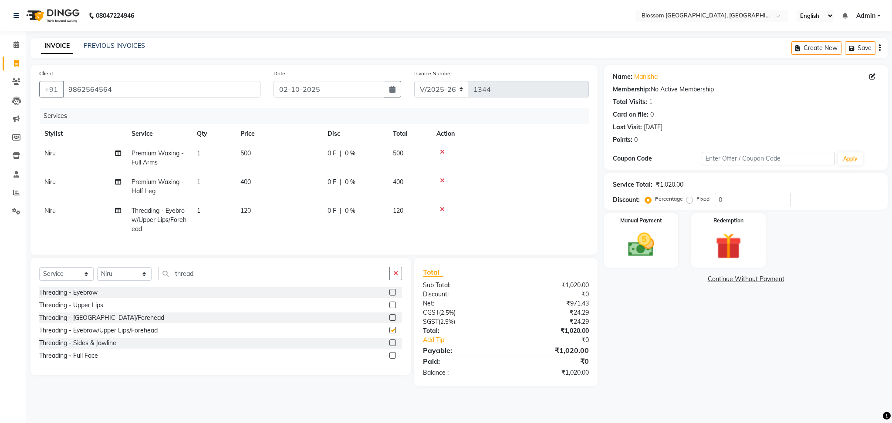
checkbox input "false"
click at [238, 205] on td "120" at bounding box center [278, 220] width 87 height 38
select select "66245"
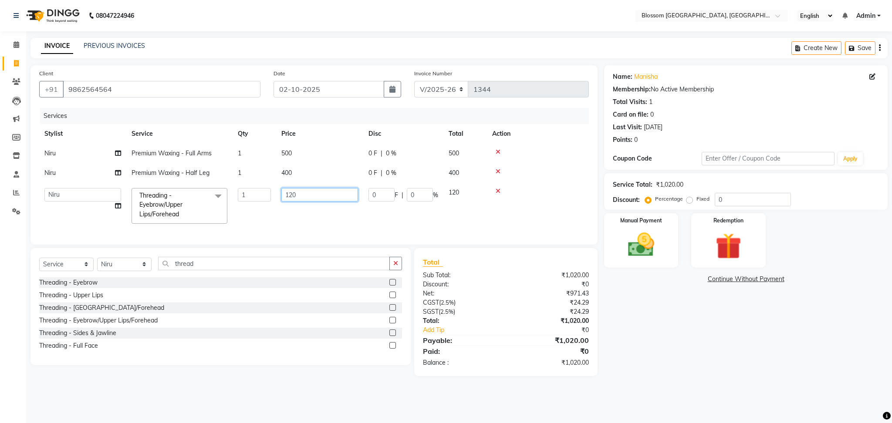
click at [291, 195] on input "120" at bounding box center [319, 194] width 77 height 13
type input "150"
click at [733, 311] on div "Name: [PERSON_NAME] Membership: No Active Membership Total Visits: 1 Card on fi…" at bounding box center [749, 220] width 290 height 311
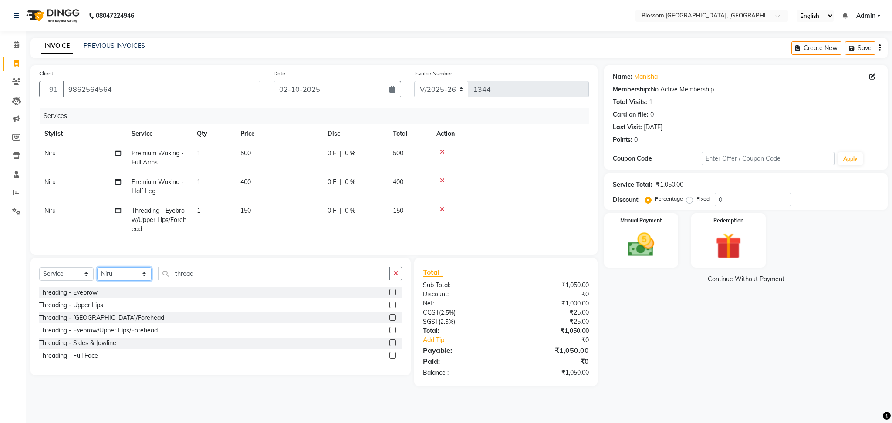
click at [129, 281] on select "Select Stylist Laimayum Priyaluxmi [PERSON_NAME]Sana chanu [PERSON_NAME] [PERSO…" at bounding box center [124, 273] width 54 height 13
select select "86753"
click at [97, 277] on select "Select Stylist Laimayum Priyaluxmi [PERSON_NAME]Sana chanu [PERSON_NAME] [PERSO…" at bounding box center [124, 273] width 54 height 13
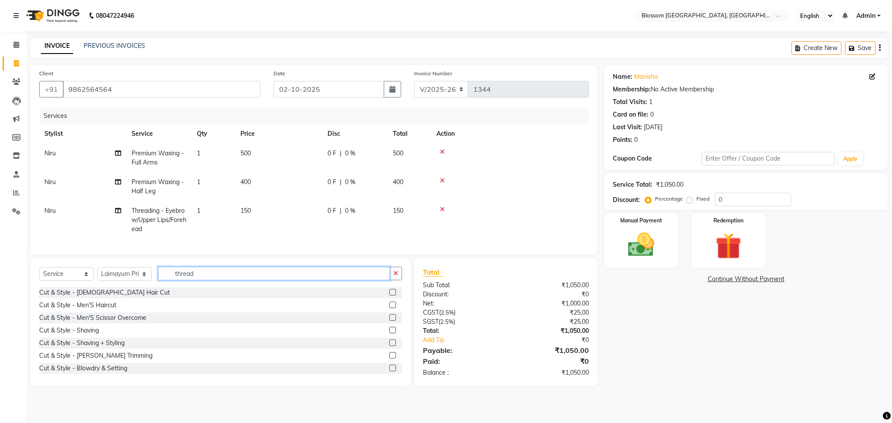
click at [219, 278] on input "thread" at bounding box center [274, 273] width 232 height 13
type input "t"
type input "p"
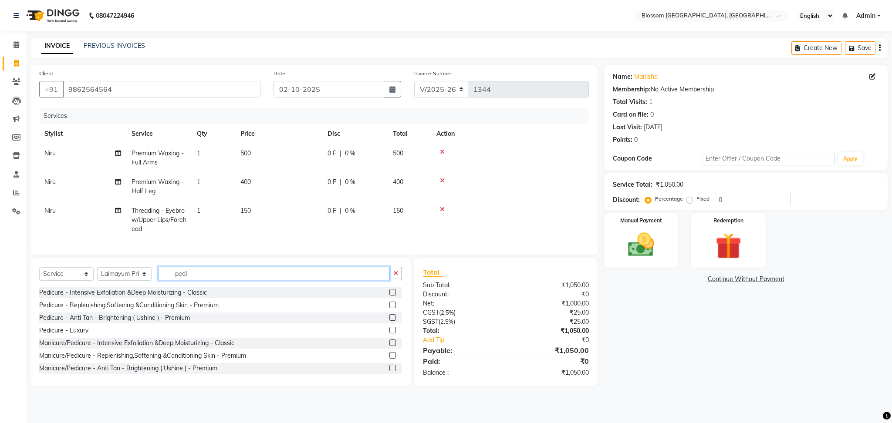
type input "pedi"
click at [389, 308] on label at bounding box center [392, 305] width 7 height 7
click at [389, 308] on input "checkbox" at bounding box center [392, 306] width 6 height 6
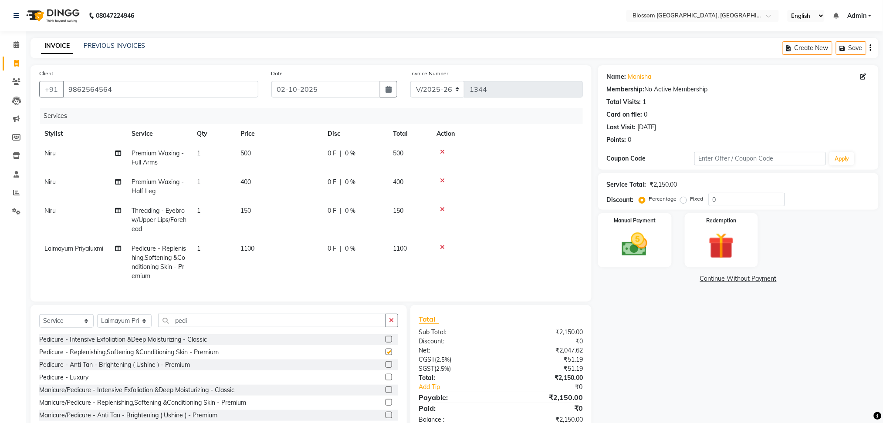
checkbox input "false"
click at [233, 255] on td "1" at bounding box center [214, 262] width 44 height 47
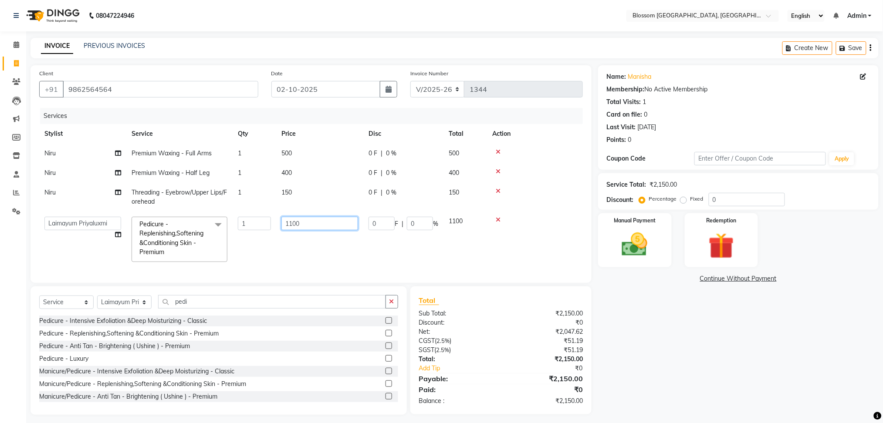
click at [291, 225] on input "1100" at bounding box center [319, 223] width 77 height 13
type input "1500"
click at [703, 340] on div "Name: [PERSON_NAME] Membership: No Active Membership Total Visits: 1 Card on fi…" at bounding box center [741, 240] width 287 height 350
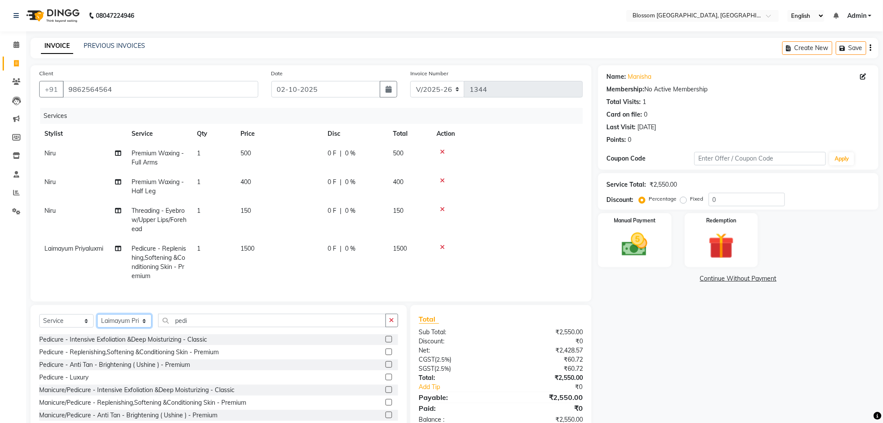
click at [136, 324] on select "Select Stylist Laimayum Priyaluxmi [PERSON_NAME]Sana chanu [PERSON_NAME] [PERSO…" at bounding box center [124, 320] width 54 height 13
select select "66272"
click at [97, 324] on select "Select Stylist Laimayum Priyaluxmi [PERSON_NAME]Sana chanu [PERSON_NAME] [PERSO…" at bounding box center [124, 320] width 54 height 13
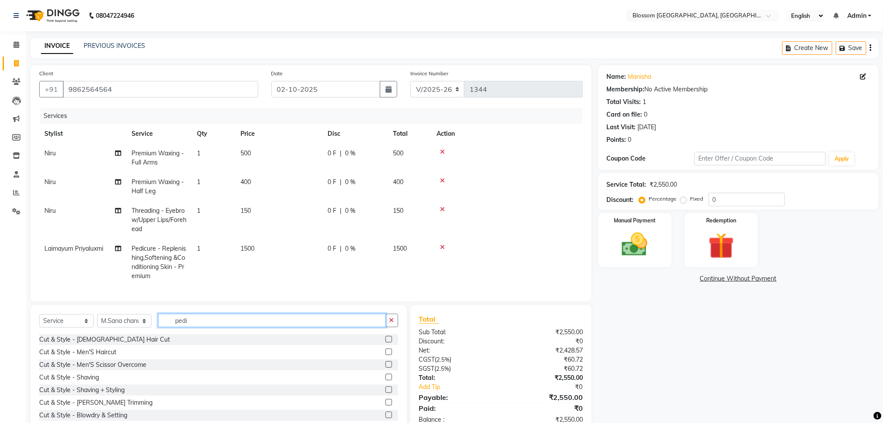
click at [223, 327] on input "pedi" at bounding box center [272, 320] width 228 height 13
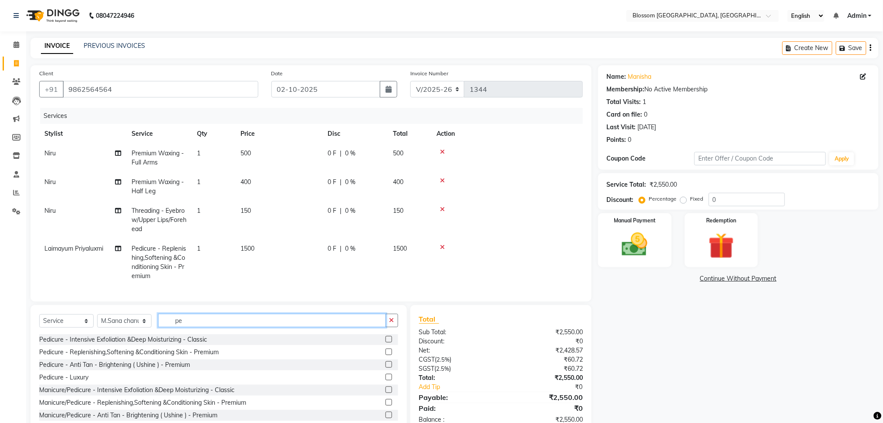
type input "p"
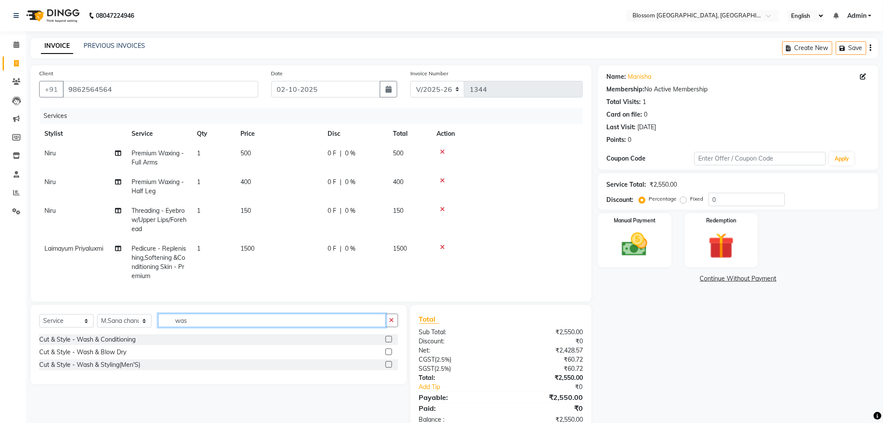
type input "was"
drag, startPoint x: 389, startPoint y: 359, endPoint x: 383, endPoint y: 358, distance: 5.7
click at [388, 355] on label at bounding box center [388, 352] width 7 height 7
click at [388, 355] on input "checkbox" at bounding box center [388, 353] width 6 height 6
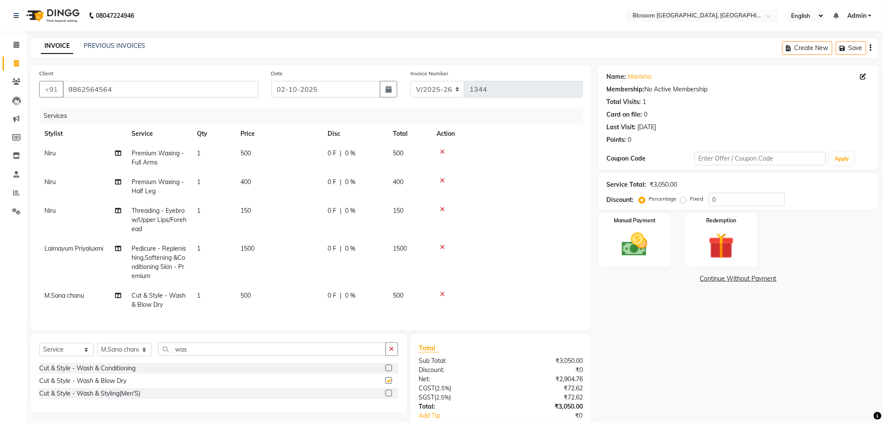
checkbox input "false"
click at [262, 299] on td "500" at bounding box center [278, 300] width 87 height 29
select select "66272"
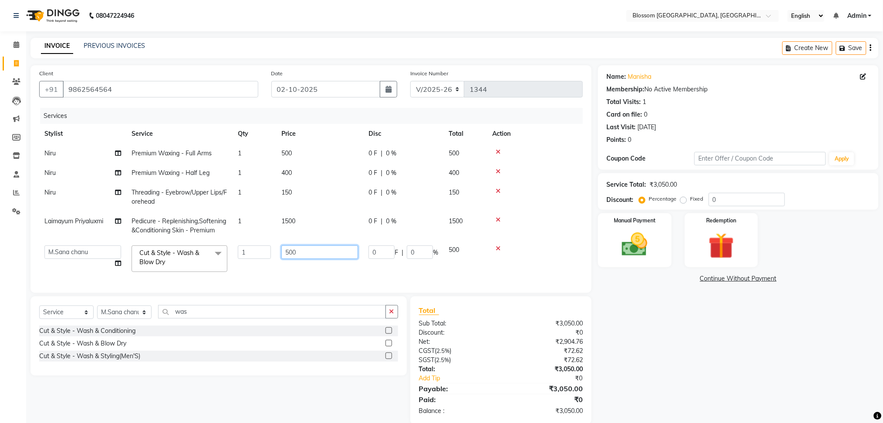
click at [314, 248] on input "500" at bounding box center [319, 252] width 77 height 13
type input "5"
type input "700"
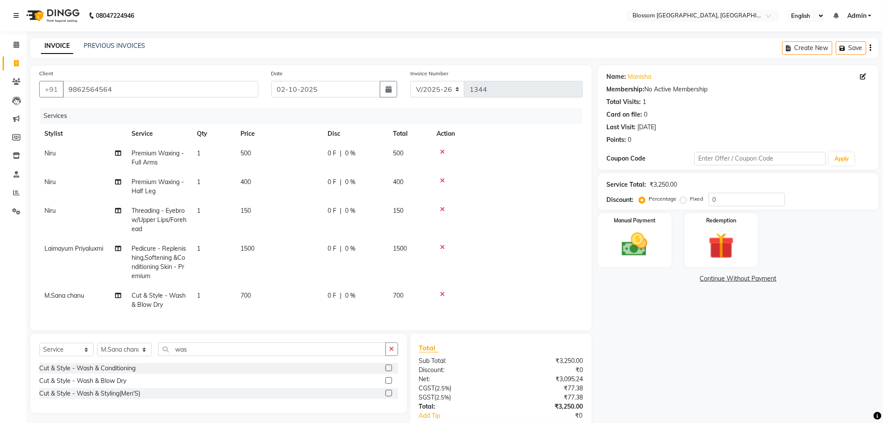
click at [670, 331] on div "Name: [PERSON_NAME] Membership: No Active Membership Total Visits: 1 Card on fi…" at bounding box center [741, 263] width 287 height 397
click at [297, 293] on td "700" at bounding box center [278, 300] width 87 height 29
select select "66272"
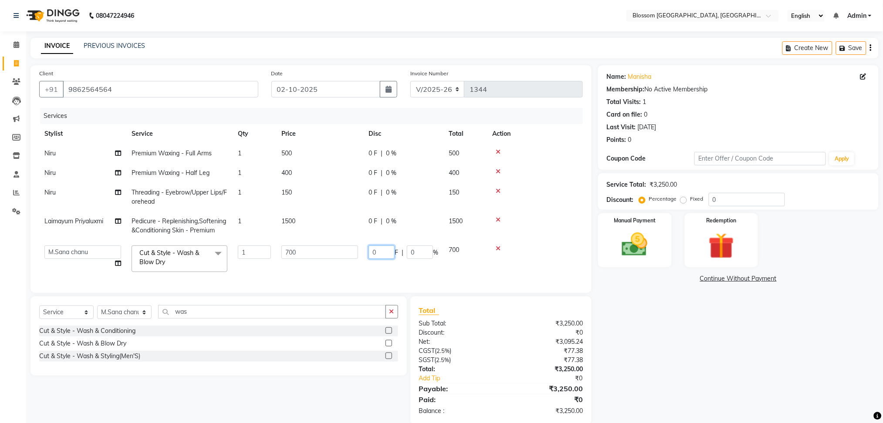
click at [387, 246] on input "0" at bounding box center [381, 252] width 26 height 13
type input "200"
click at [643, 329] on div "Name: [PERSON_NAME] Membership: No Active Membership Total Visits: 1 Card on fi…" at bounding box center [741, 244] width 287 height 359
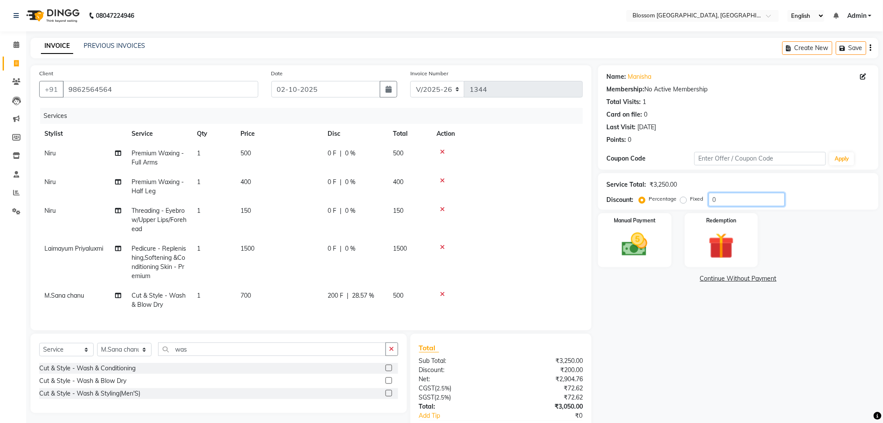
click at [725, 196] on input "0" at bounding box center [746, 199] width 76 height 13
type input "20"
click at [685, 320] on div "Name: [PERSON_NAME] Membership: No Active Membership Total Visits: 1 Card on fi…" at bounding box center [741, 263] width 287 height 397
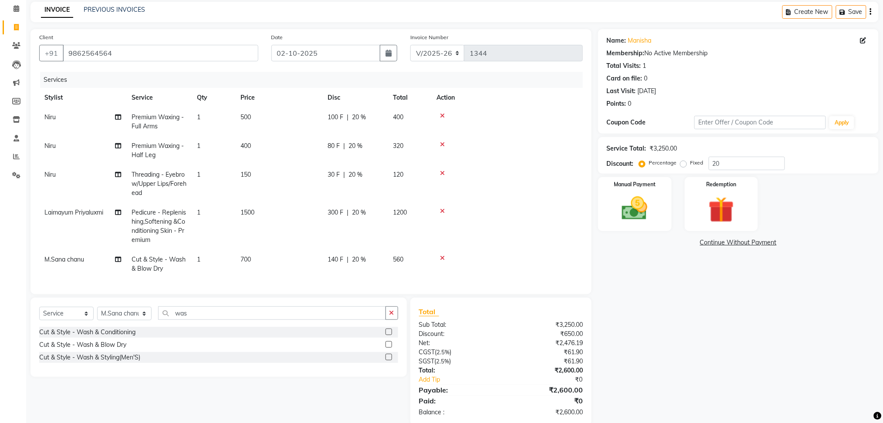
scroll to position [56, 0]
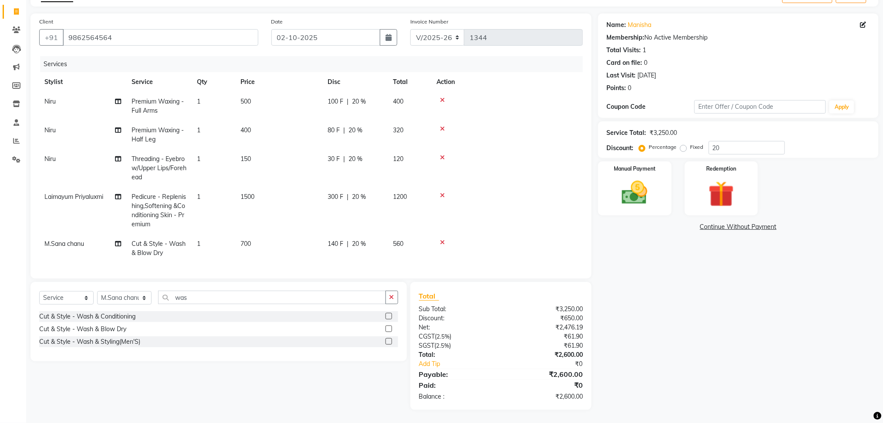
click at [353, 200] on td "300 F | 20 %" at bounding box center [354, 210] width 65 height 47
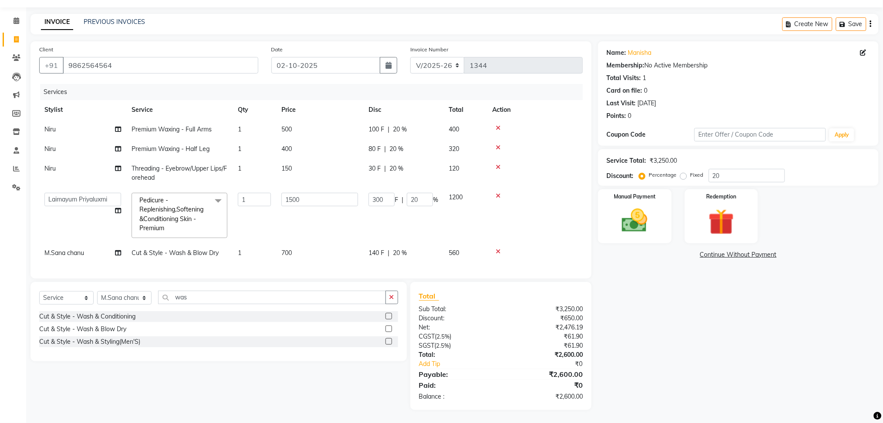
scroll to position [0, 0]
click at [382, 193] on input "300" at bounding box center [381, 199] width 26 height 13
click at [389, 193] on input "300" at bounding box center [381, 199] width 26 height 13
type input "3"
type input "2"
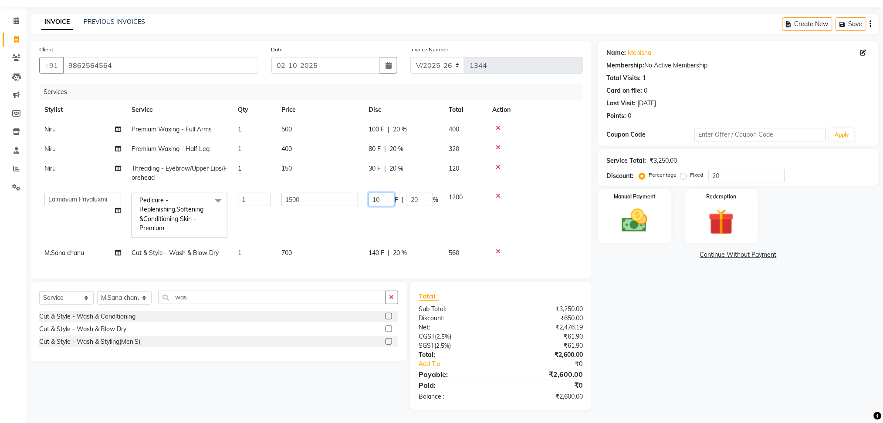
type input "100"
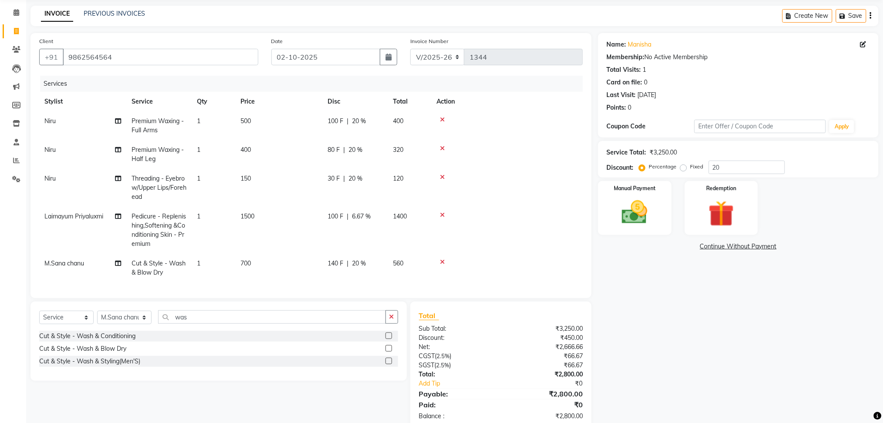
click at [664, 310] on div "Name: [PERSON_NAME] Membership: No Active Membership Total Visits: 1 Card on fi…" at bounding box center [741, 231] width 287 height 397
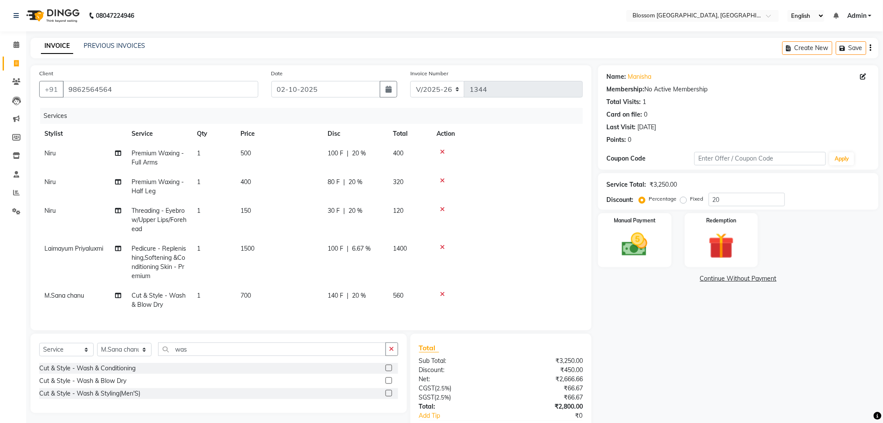
click at [351, 311] on td "140 F | 20 %" at bounding box center [354, 300] width 65 height 29
select select "66272"
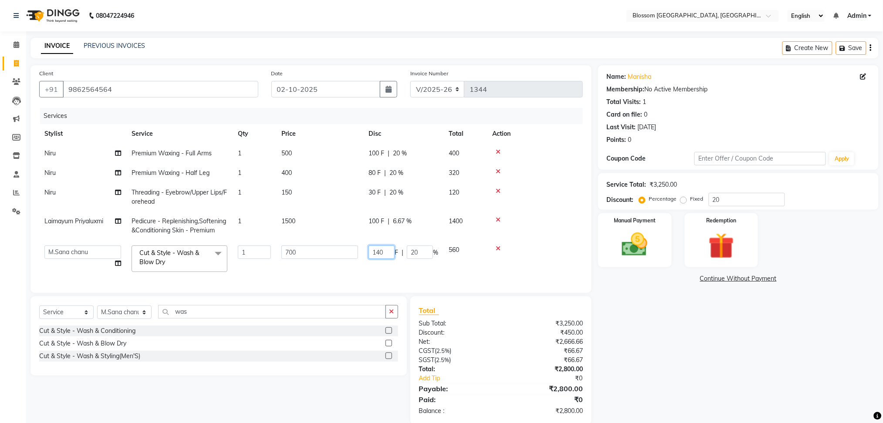
click at [392, 252] on input "140" at bounding box center [381, 252] width 26 height 13
type input "1"
type input "200"
click at [686, 290] on div "Name: [PERSON_NAME] Membership: No Active Membership Total Visits: 1 Card on fi…" at bounding box center [741, 244] width 287 height 359
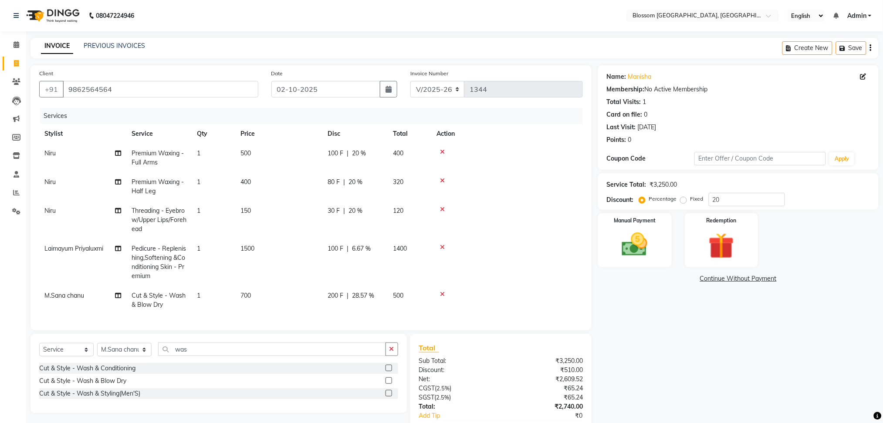
scroll to position [56, 0]
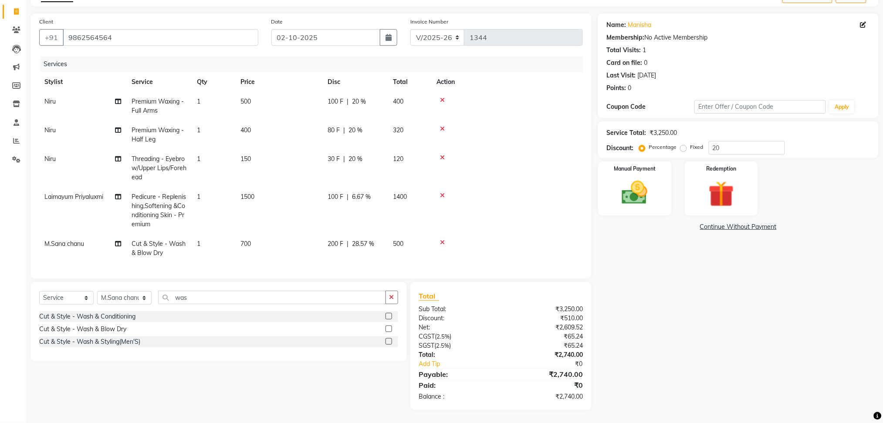
click at [337, 126] on span "80 F" at bounding box center [333, 130] width 12 height 9
select select "66245"
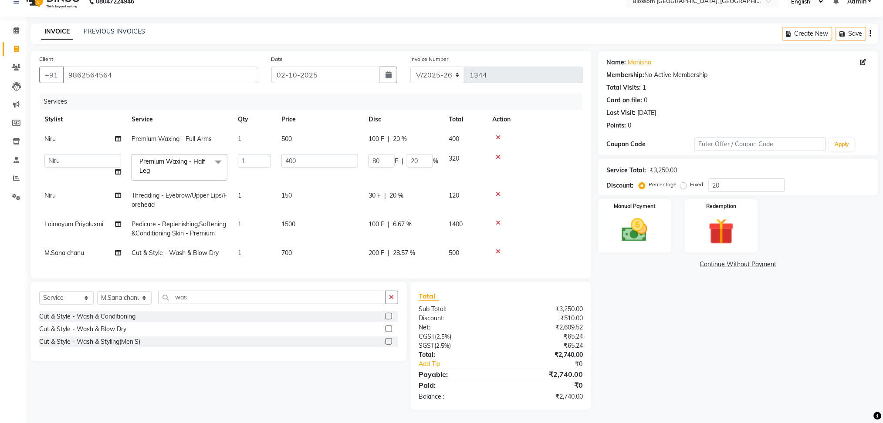
scroll to position [23, 0]
click at [391, 154] on input "80" at bounding box center [381, 160] width 26 height 13
type input "8"
type input "100"
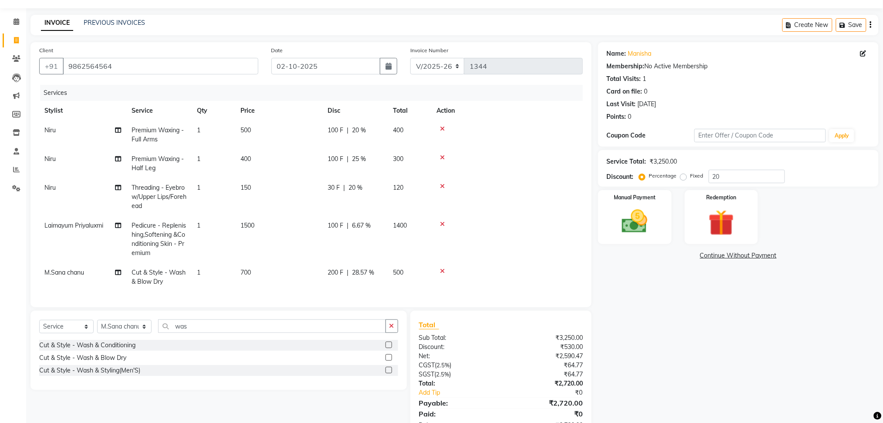
click at [685, 300] on div "Name: [PERSON_NAME] Membership: No Active Membership Total Visits: 1 Card on fi…" at bounding box center [741, 240] width 287 height 397
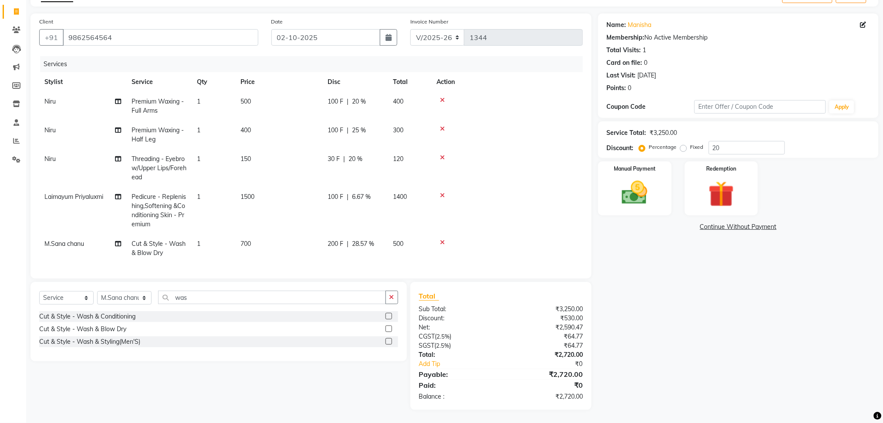
click at [334, 155] on span "30 F" at bounding box center [333, 159] width 12 height 9
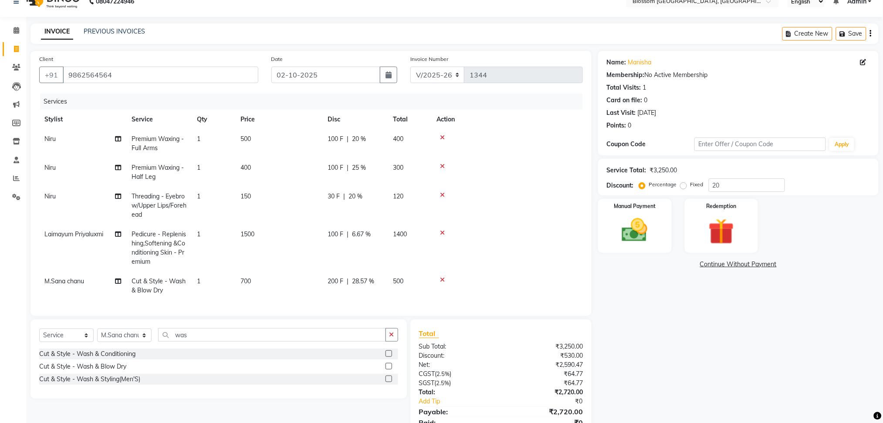
select select "66245"
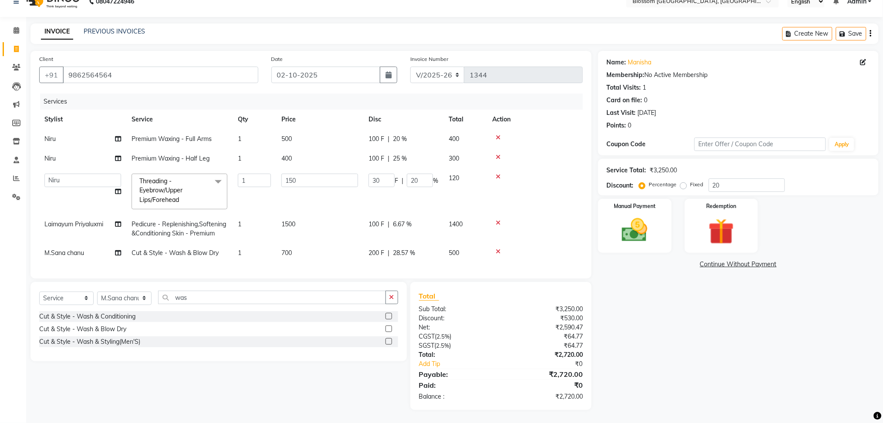
scroll to position [23, 0]
click at [378, 174] on input "30" at bounding box center [381, 180] width 26 height 13
type input "3"
type input "1"
type input "50"
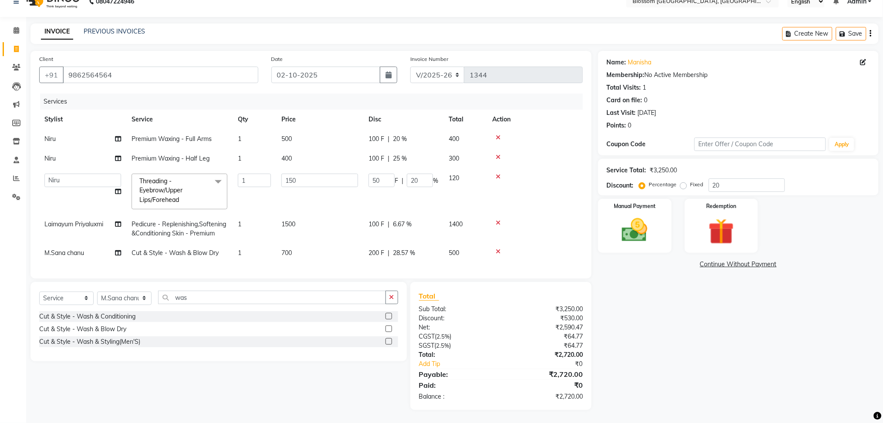
click at [708, 324] on div "Name: [PERSON_NAME] Membership: No Active Membership Total Visits: 1 Card on fi…" at bounding box center [741, 230] width 287 height 359
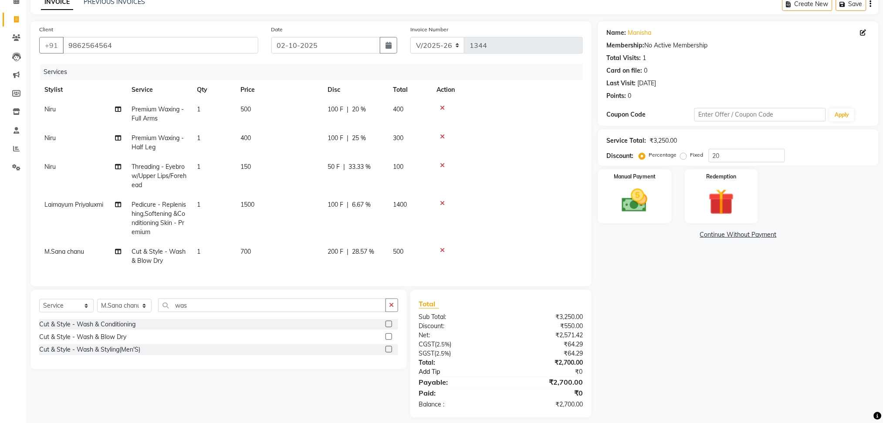
scroll to position [56, 0]
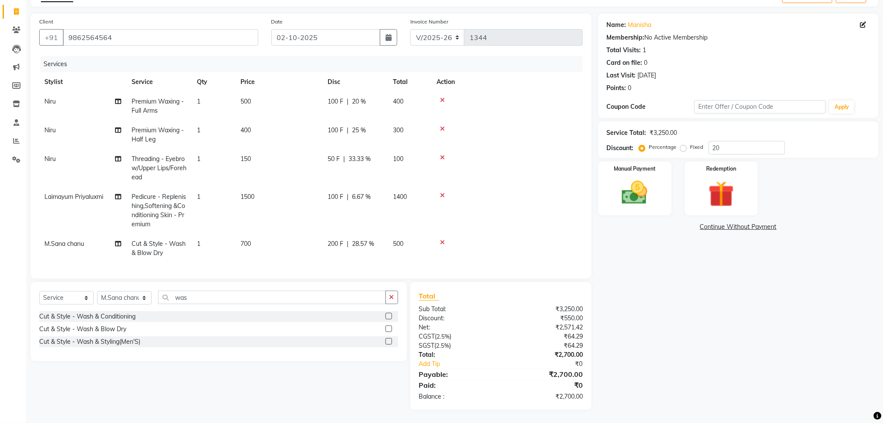
click at [255, 238] on td "700" at bounding box center [278, 248] width 87 height 29
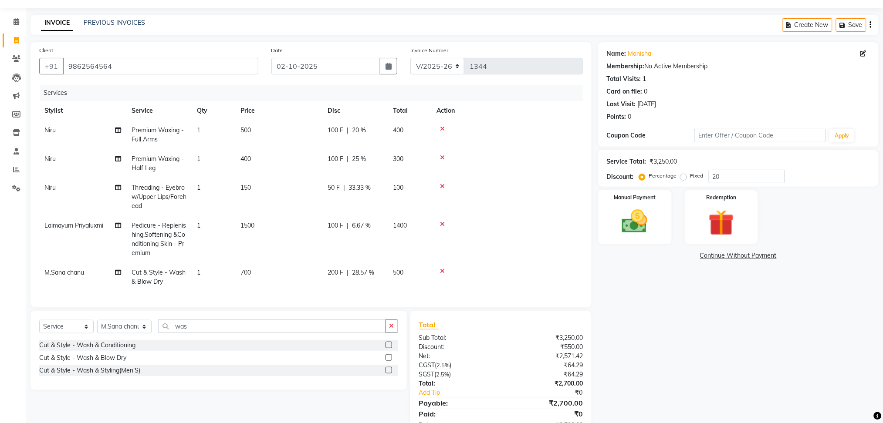
select select "66272"
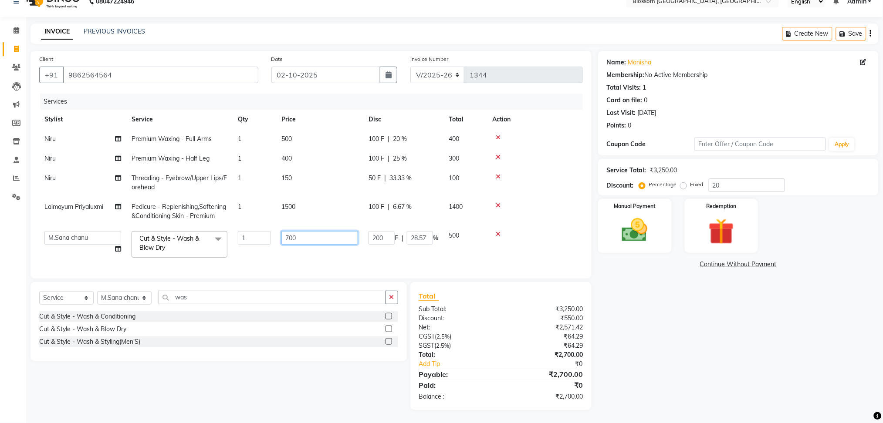
click at [321, 231] on input "700" at bounding box center [319, 237] width 77 height 13
type input "7"
type input "500"
click at [811, 307] on div "Name: [PERSON_NAME] Membership: No Active Membership Total Visits: 1 Card on fi…" at bounding box center [741, 230] width 287 height 359
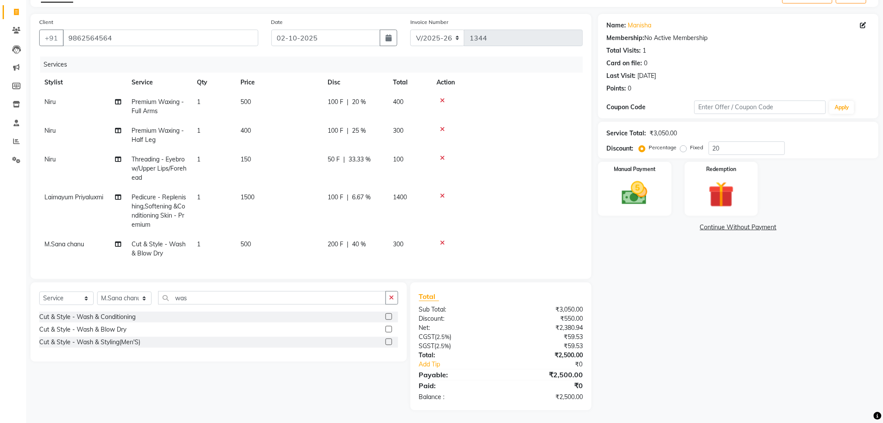
scroll to position [56, 0]
click at [649, 195] on img at bounding box center [635, 193] width 44 height 31
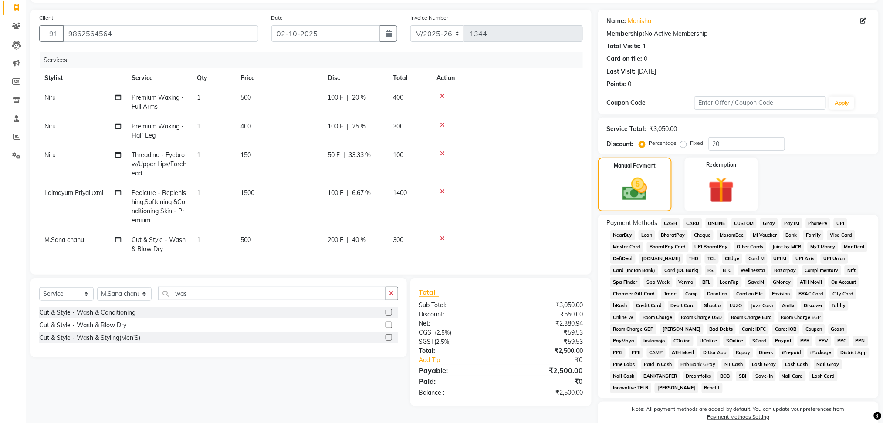
click at [677, 225] on span "CASH" at bounding box center [670, 224] width 19 height 10
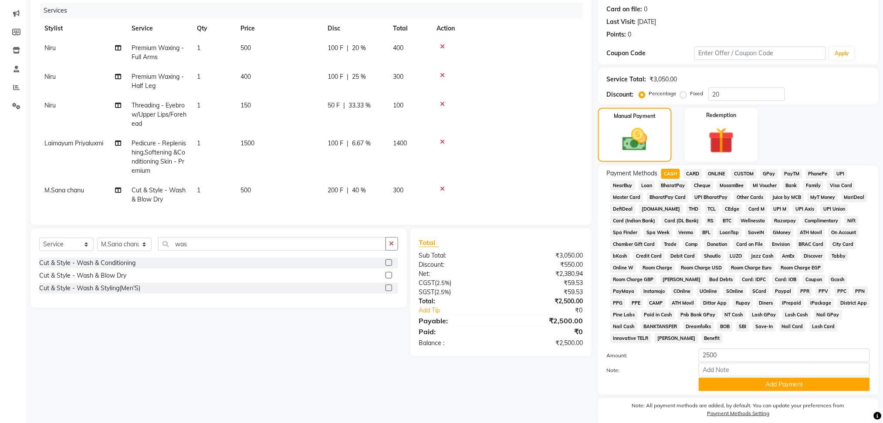
scroll to position [141, 0]
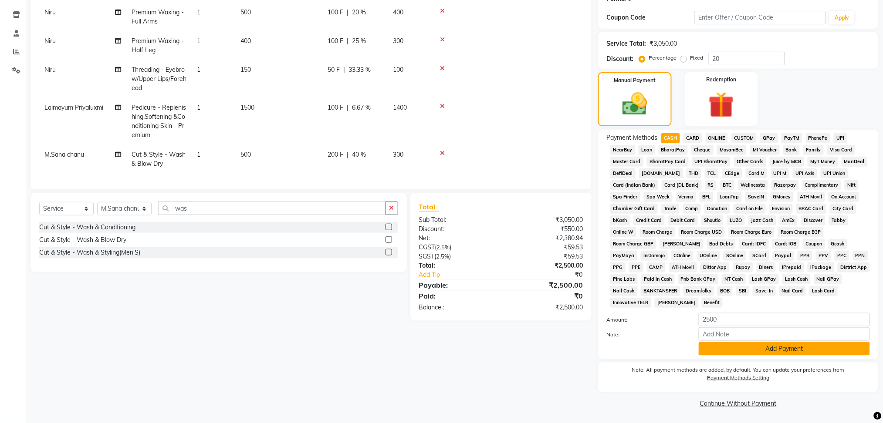
click at [752, 347] on button "Add Payment" at bounding box center [783, 348] width 171 height 13
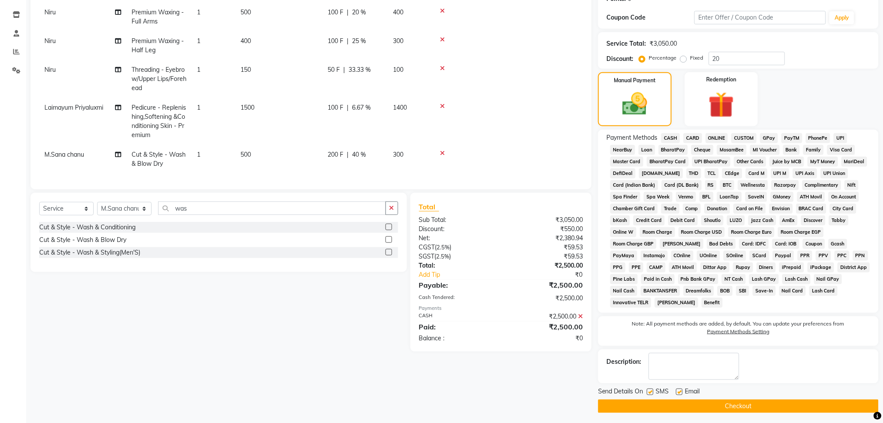
click at [707, 403] on button "Checkout" at bounding box center [738, 406] width 280 height 13
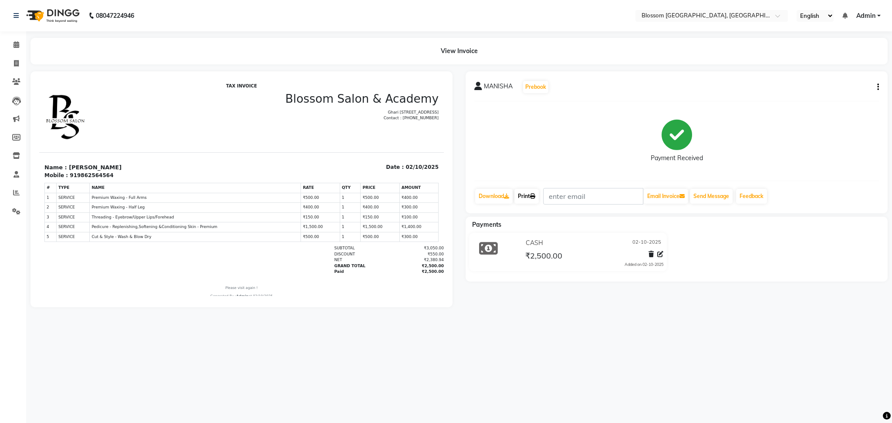
click at [529, 195] on link "Print" at bounding box center [526, 196] width 24 height 15
